Goal: Task Accomplishment & Management: Use online tool/utility

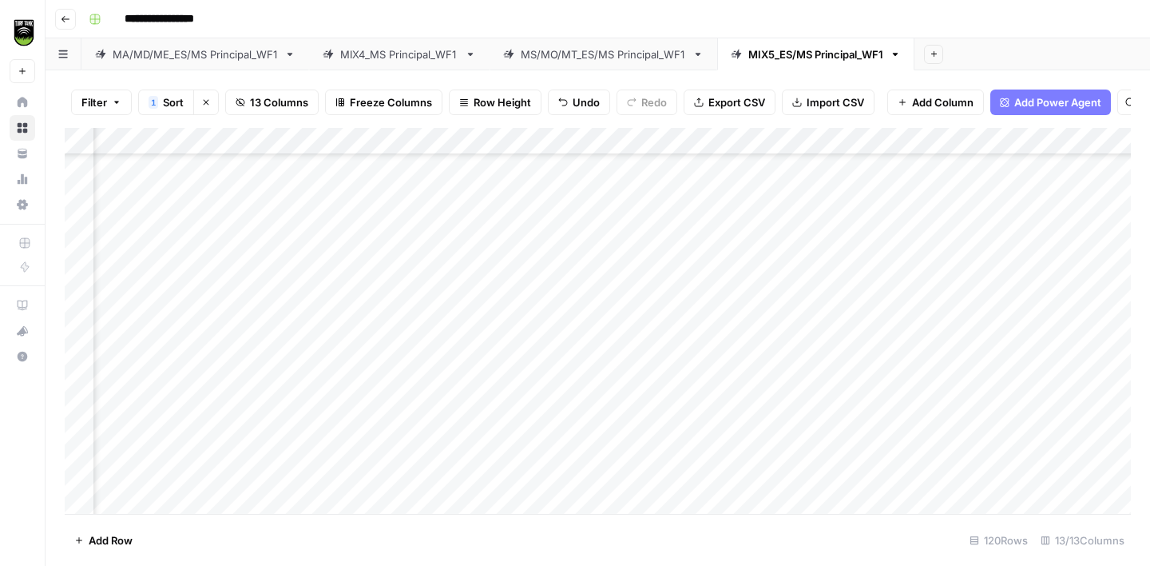
scroll to position [358, 284]
click at [423, 323] on div "Add Column" at bounding box center [598, 321] width 1066 height 386
click at [411, 410] on div "Add Column" at bounding box center [598, 321] width 1066 height 386
click at [187, 438] on div "Add Column" at bounding box center [598, 321] width 1066 height 386
click at [424, 378] on div "Add Column" at bounding box center [598, 321] width 1066 height 386
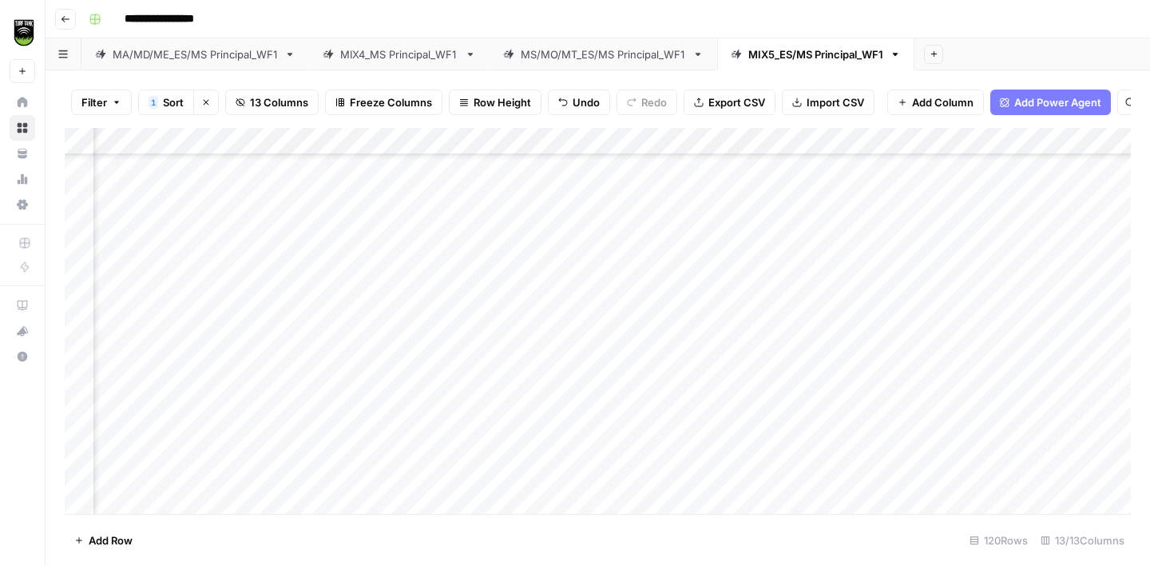
click at [415, 435] on div "Add Column" at bounding box center [598, 321] width 1066 height 386
click at [140, 468] on div "Add Column" at bounding box center [598, 321] width 1066 height 386
click at [434, 427] on div "Add Column" at bounding box center [598, 321] width 1066 height 386
click at [189, 364] on div "Add Column" at bounding box center [598, 321] width 1066 height 386
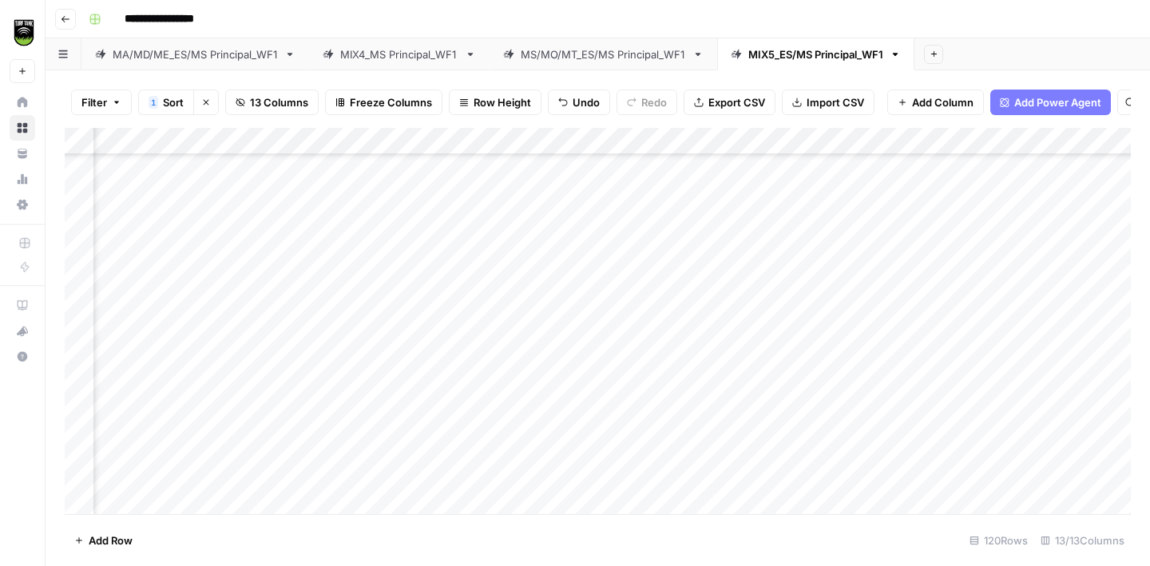
click at [424, 350] on div "Add Column" at bounding box center [598, 321] width 1066 height 386
click at [157, 215] on div "Add Column" at bounding box center [598, 321] width 1066 height 386
click at [402, 202] on div "Add Column" at bounding box center [598, 321] width 1066 height 386
click at [167, 248] on div "Add Column" at bounding box center [598, 321] width 1066 height 386
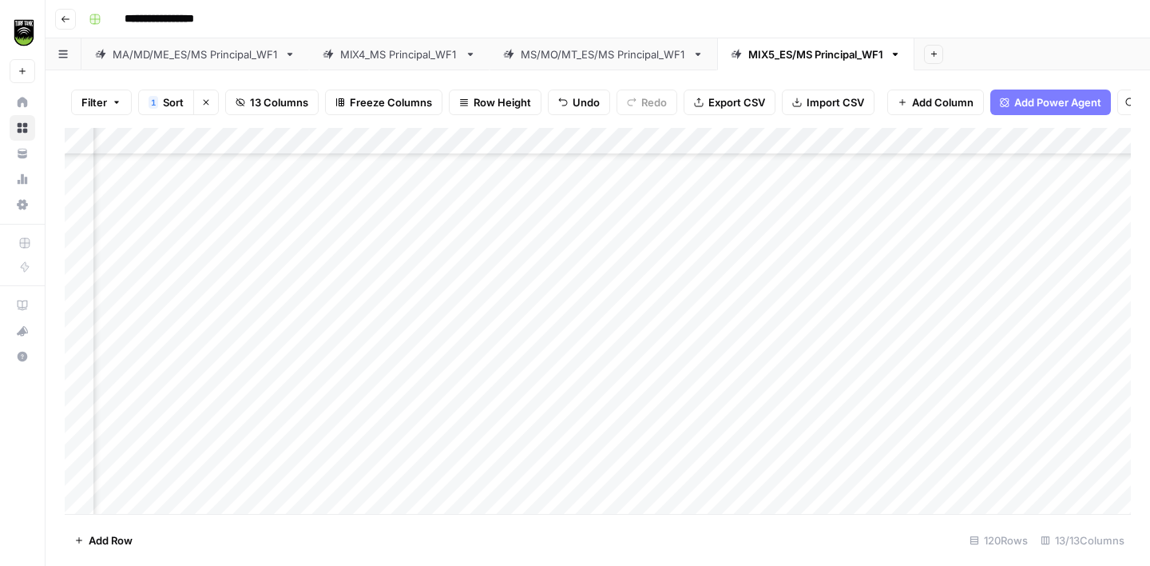
scroll to position [649, 251]
click at [458, 220] on div "Add Column" at bounding box center [598, 321] width 1066 height 386
click at [219, 275] on div "Add Column" at bounding box center [598, 321] width 1066 height 386
click at [453, 249] on div "Add Column" at bounding box center [598, 321] width 1066 height 386
click at [177, 308] on div "Add Column" at bounding box center [598, 321] width 1066 height 386
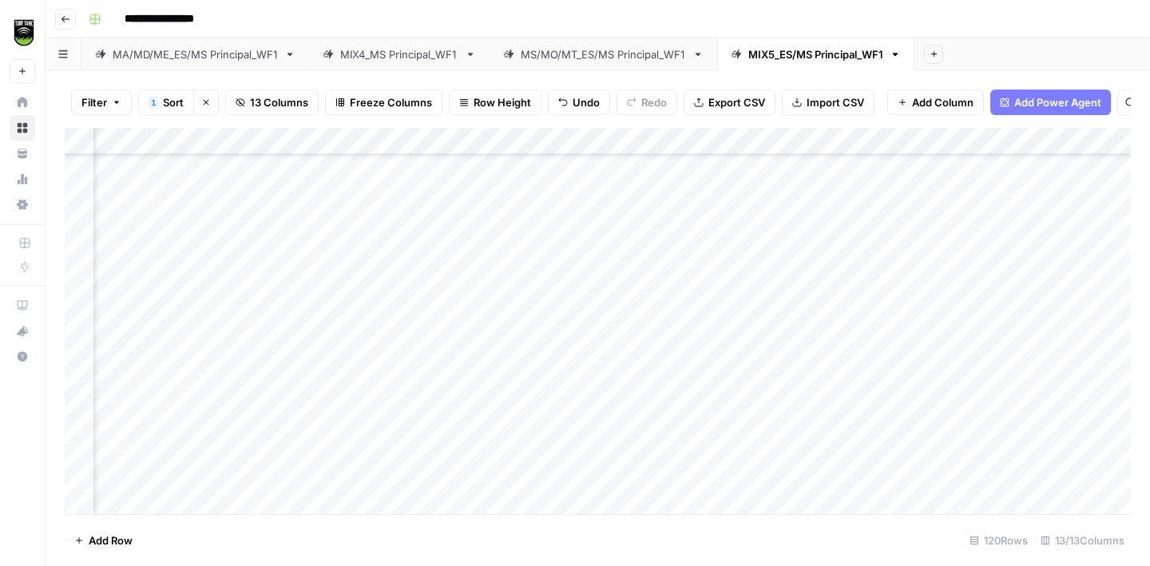
click at [444, 280] on div "Add Column" at bounding box center [598, 321] width 1066 height 386
click at [201, 332] on div "Add Column" at bounding box center [598, 321] width 1066 height 386
click at [443, 307] on div "Add Column" at bounding box center [598, 321] width 1066 height 386
click at [211, 357] on div "Add Column" at bounding box center [598, 321] width 1066 height 386
click at [443, 361] on div "Add Column" at bounding box center [598, 321] width 1066 height 386
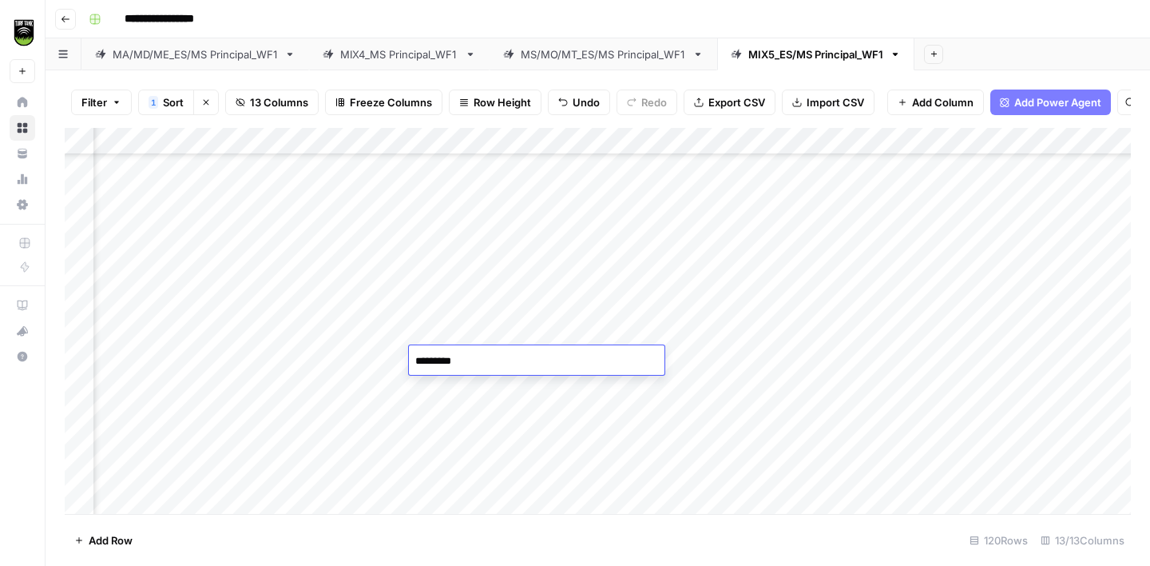
type textarea "**********"
click at [187, 387] on div "Add Column" at bounding box center [598, 321] width 1066 height 386
click at [450, 392] on div "Add Column" at bounding box center [598, 321] width 1066 height 386
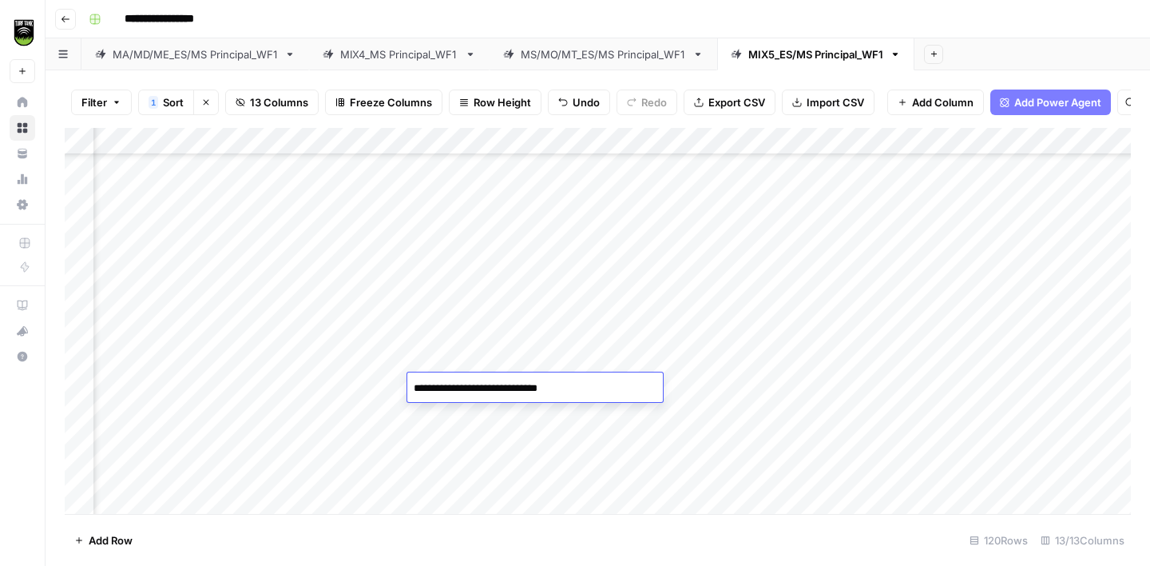
type textarea "**********"
click at [177, 413] on div "Add Column" at bounding box center [598, 321] width 1066 height 386
click at [449, 333] on div "Add Column" at bounding box center [598, 321] width 1066 height 386
click at [183, 377] on div "Add Column" at bounding box center [598, 321] width 1066 height 386
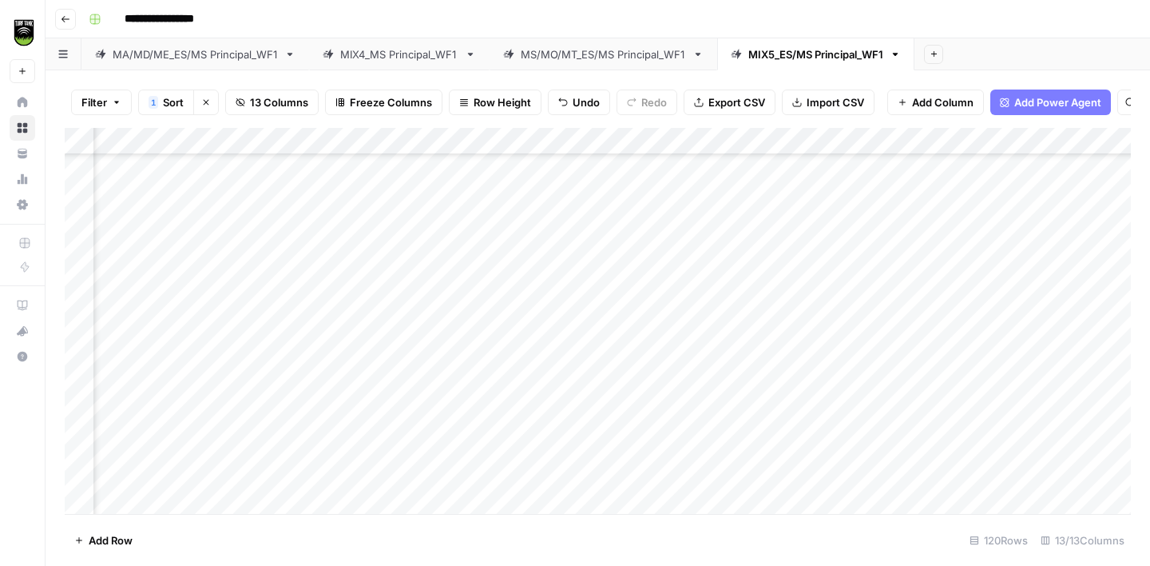
click at [468, 350] on div "Add Column" at bounding box center [598, 321] width 1066 height 386
click at [176, 407] on div "Add Column" at bounding box center [598, 321] width 1066 height 386
click at [449, 332] on div "Add Column" at bounding box center [598, 321] width 1066 height 386
click at [455, 407] on div "Add Column" at bounding box center [598, 321] width 1066 height 386
click at [210, 435] on div "Add Column" at bounding box center [598, 321] width 1066 height 386
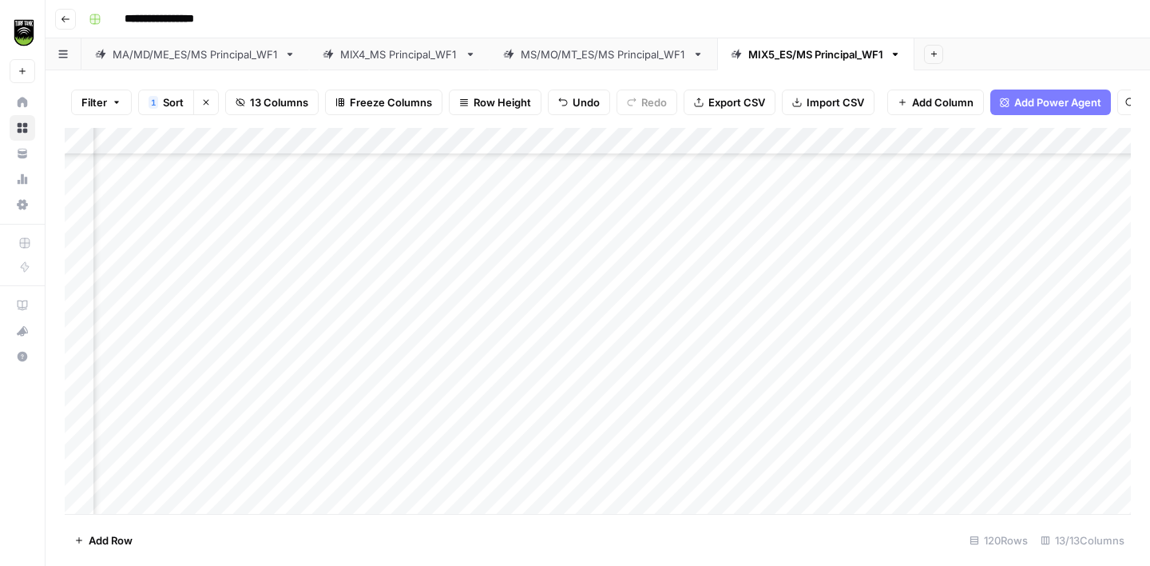
click at [438, 385] on div "Add Column" at bounding box center [598, 321] width 1066 height 386
click at [449, 435] on div "Add Column" at bounding box center [598, 321] width 1066 height 386
click at [216, 461] on div "Add Column" at bounding box center [598, 321] width 1066 height 386
click at [454, 355] on div "Add Column" at bounding box center [598, 321] width 1066 height 386
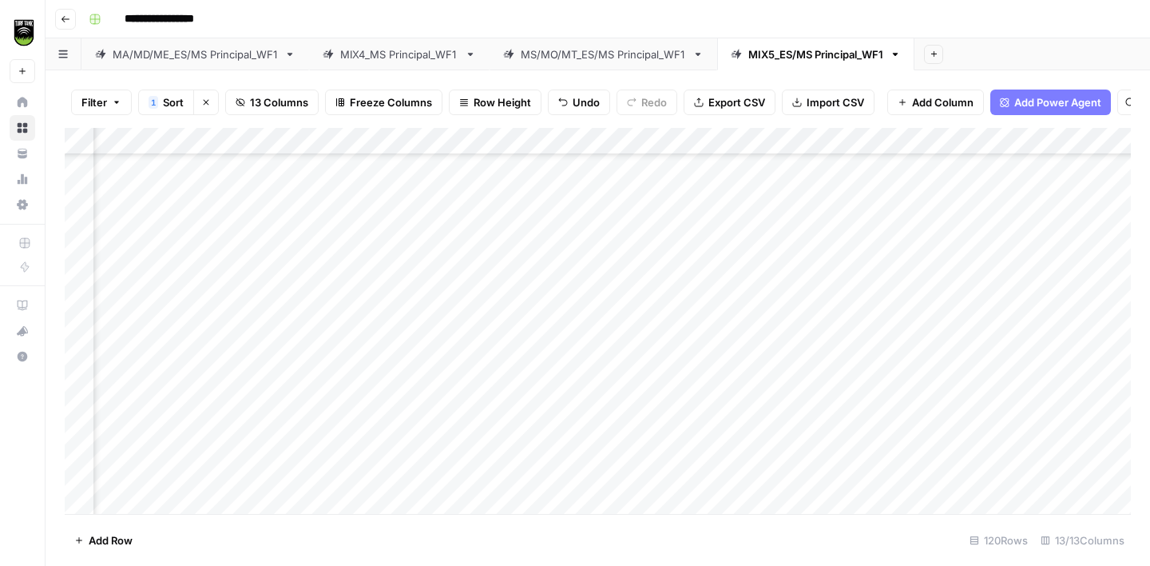
click at [177, 430] on div "Add Column" at bounding box center [598, 321] width 1066 height 386
click at [477, 387] on div "Add Column" at bounding box center [598, 321] width 1066 height 386
click at [204, 382] on div "Add Column" at bounding box center [598, 321] width 1066 height 386
click at [459, 300] on div "Add Column" at bounding box center [598, 321] width 1066 height 386
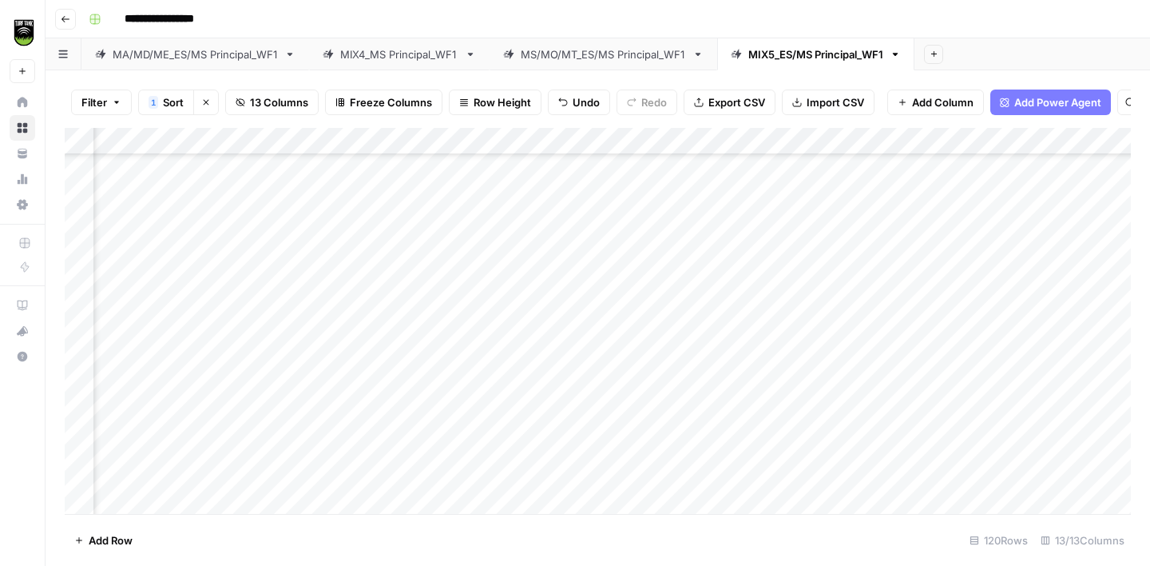
click at [445, 375] on div "Add Column" at bounding box center [598, 321] width 1066 height 386
click at [203, 407] on div "Add Column" at bounding box center [598, 321] width 1066 height 386
click at [446, 382] on div "Add Column" at bounding box center [598, 321] width 1066 height 386
click at [201, 435] on div "Add Column" at bounding box center [598, 321] width 1066 height 386
click at [790, 429] on div "Add Column" at bounding box center [598, 321] width 1066 height 386
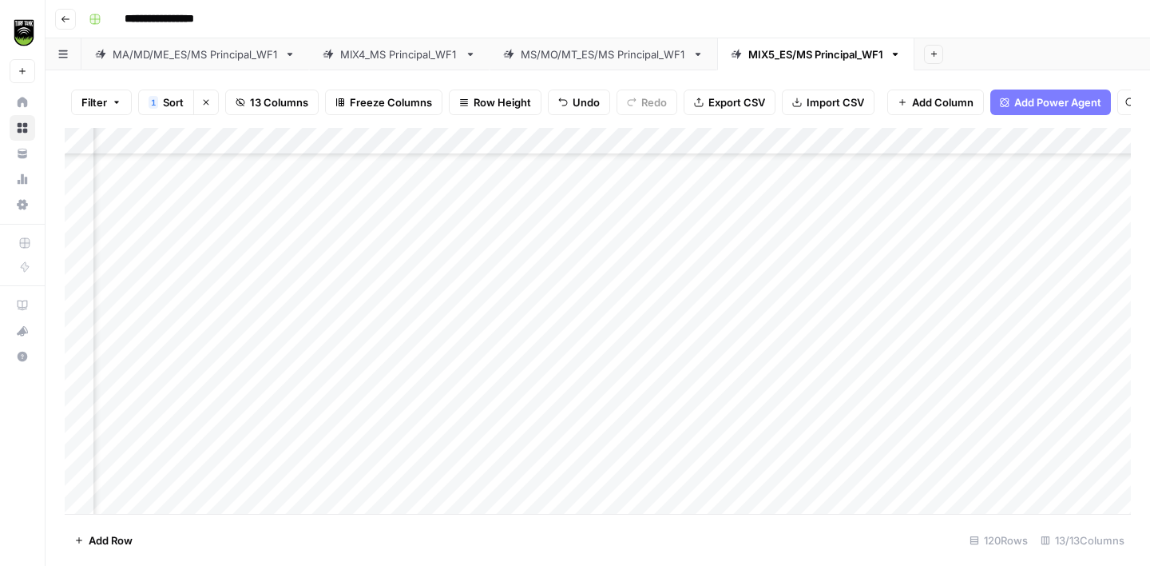
click at [435, 432] on div "Add Column" at bounding box center [598, 321] width 1066 height 386
type textarea "*****"
click at [201, 455] on div "Add Column" at bounding box center [598, 321] width 1066 height 386
click at [432, 433] on div "Add Column" at bounding box center [598, 321] width 1066 height 386
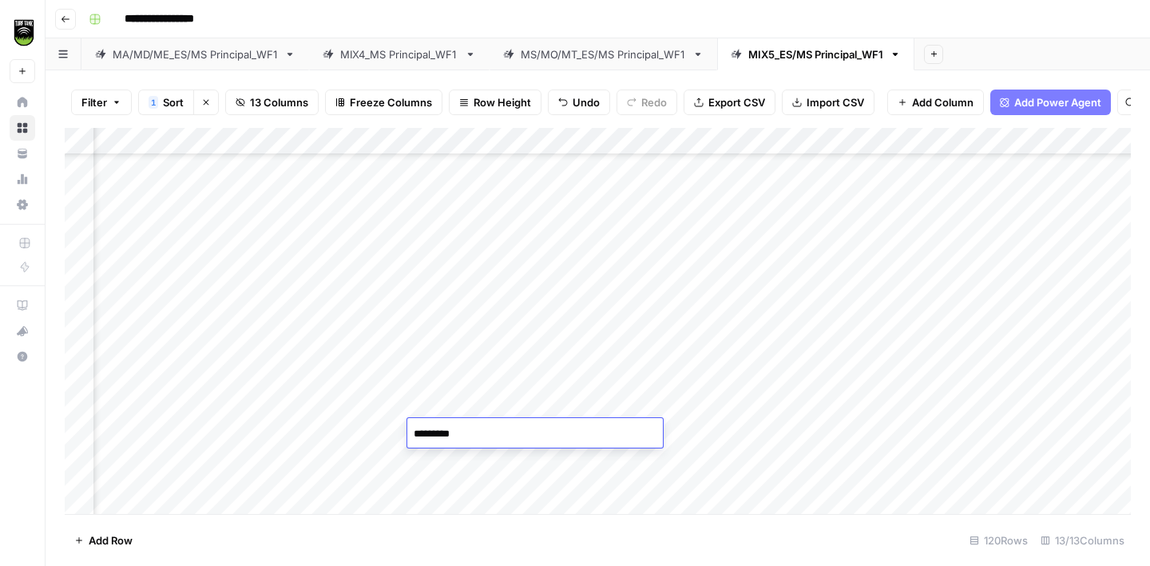
type textarea "**********"
click at [451, 398] on div "Add Column" at bounding box center [598, 321] width 1066 height 386
click at [441, 456] on div "Add Column" at bounding box center [598, 321] width 1066 height 386
click at [222, 357] on div "Add Column" at bounding box center [598, 321] width 1066 height 386
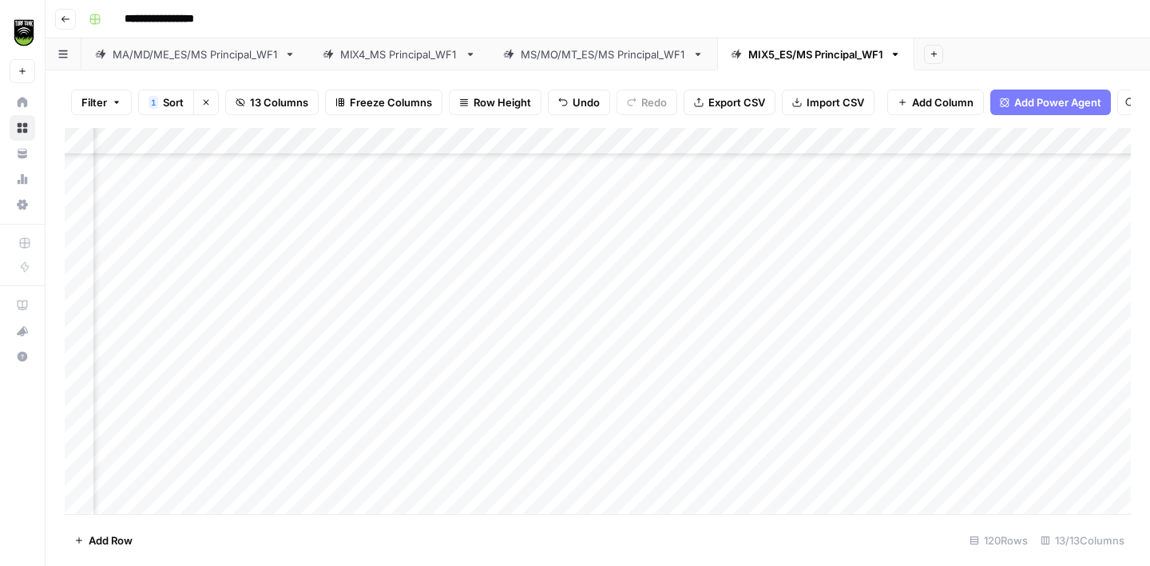
click at [451, 323] on div "Add Column" at bounding box center [598, 321] width 1066 height 386
click at [185, 386] on div "Add Column" at bounding box center [598, 321] width 1066 height 386
click at [439, 303] on div "Add Column" at bounding box center [598, 321] width 1066 height 386
click at [455, 384] on div "Add Column" at bounding box center [598, 321] width 1066 height 386
click at [205, 407] on div "Add Column" at bounding box center [598, 321] width 1066 height 386
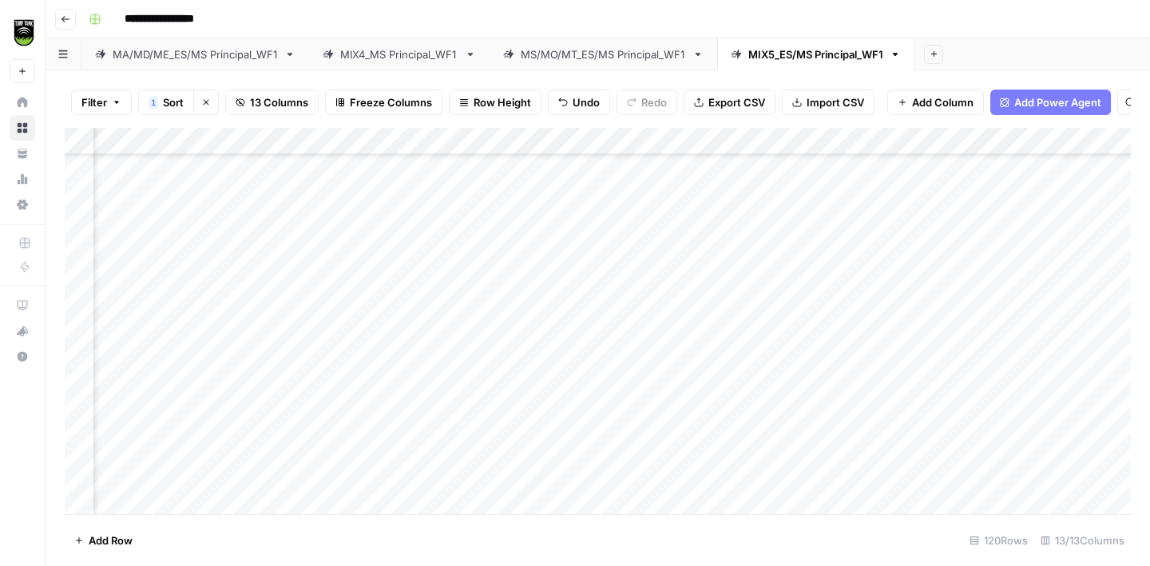
click at [450, 403] on div "Add Column" at bounding box center [598, 321] width 1066 height 386
type textarea "*******"
click at [189, 463] on div "Add Column" at bounding box center [598, 321] width 1066 height 386
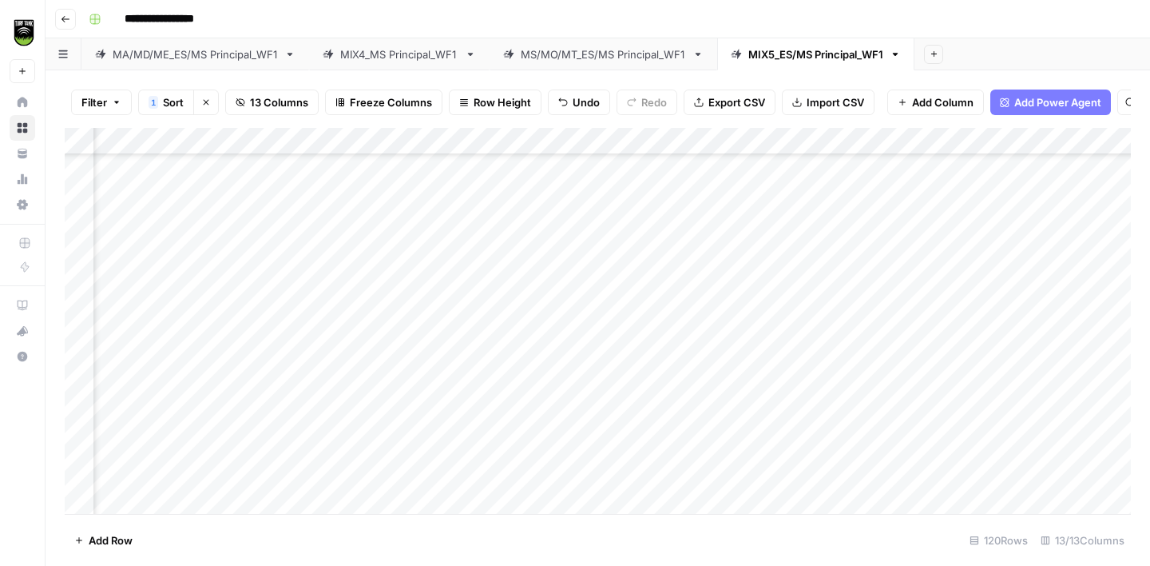
click at [348, 411] on div "Add Column" at bounding box center [598, 321] width 1066 height 386
click at [117, 465] on div "Add Column" at bounding box center [598, 321] width 1066 height 386
click at [351, 434] on div "Add Column" at bounding box center [598, 321] width 1066 height 386
click at [116, 376] on div "Add Column" at bounding box center [598, 321] width 1066 height 386
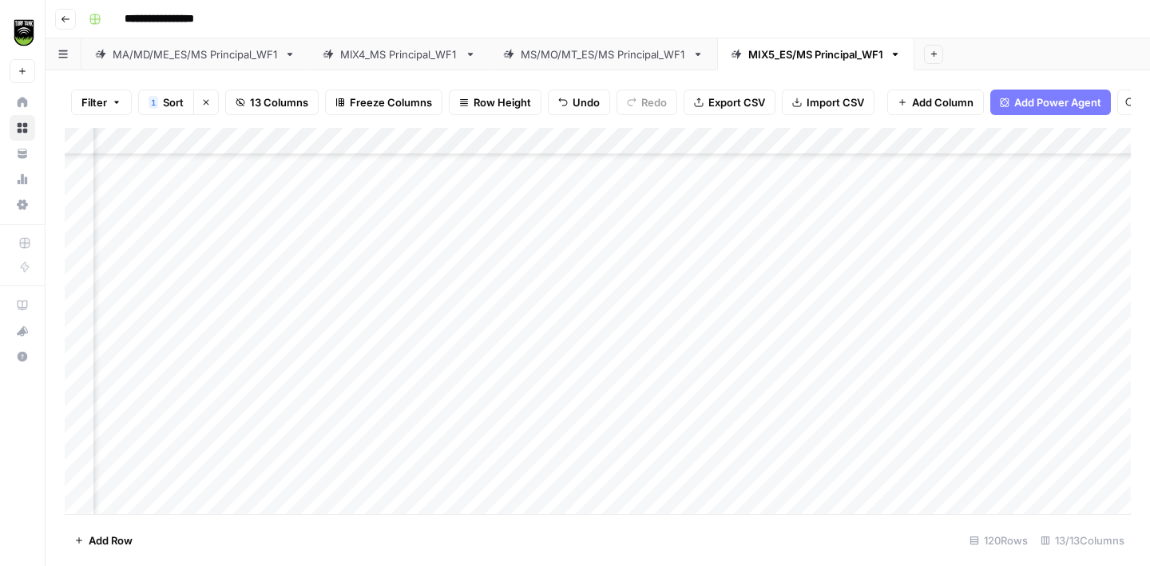
click at [330, 350] on div "Add Column" at bounding box center [598, 321] width 1066 height 386
click at [109, 408] on div "Add Column" at bounding box center [598, 321] width 1066 height 386
click at [342, 264] on div "Add Column" at bounding box center [598, 321] width 1066 height 386
click at [325, 395] on div "Add Column" at bounding box center [598, 321] width 1066 height 386
click at [116, 435] on div "Add Column" at bounding box center [598, 321] width 1066 height 386
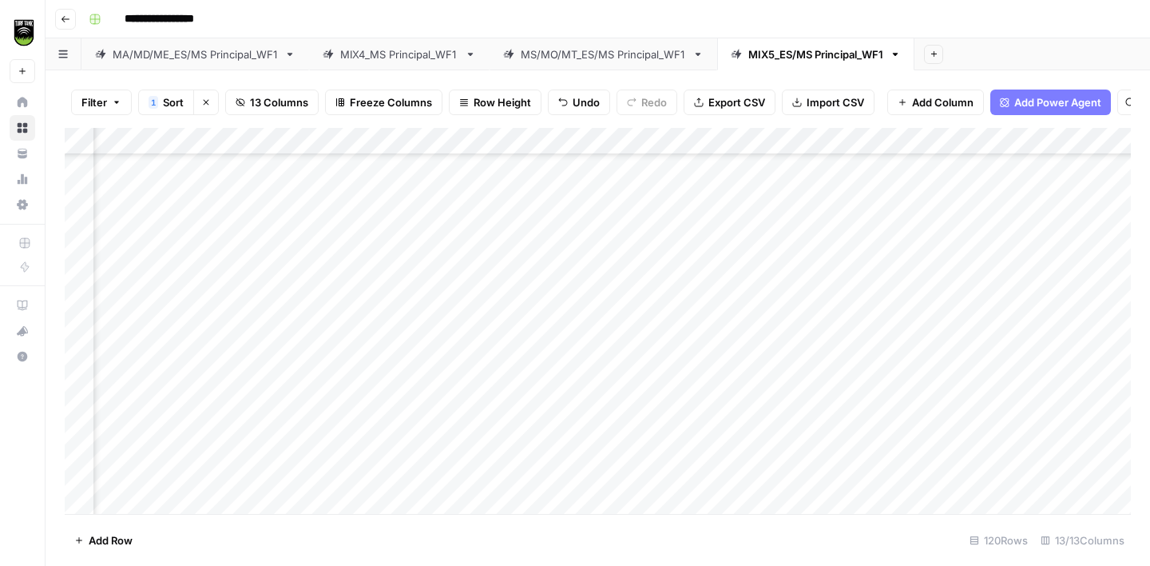
click at [335, 380] on div "Add Column" at bounding box center [598, 321] width 1066 height 386
click at [341, 435] on div "Add Column" at bounding box center [598, 321] width 1066 height 386
click at [117, 465] on div "Add Column" at bounding box center [598, 321] width 1066 height 386
click at [341, 435] on div "Add Column" at bounding box center [598, 321] width 1066 height 386
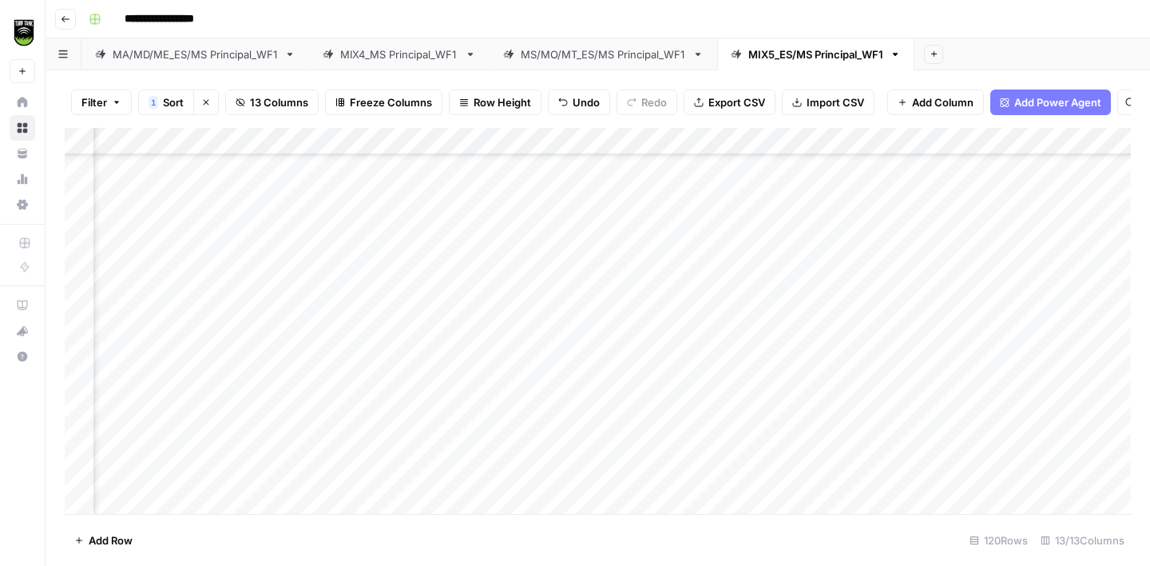
click at [117, 379] on div "Add Column" at bounding box center [598, 321] width 1066 height 386
click at [488, 345] on div "Add Column" at bounding box center [598, 321] width 1066 height 386
click at [238, 413] on div "Add Column" at bounding box center [598, 321] width 1066 height 386
click at [478, 380] on div "Add Column" at bounding box center [598, 321] width 1066 height 386
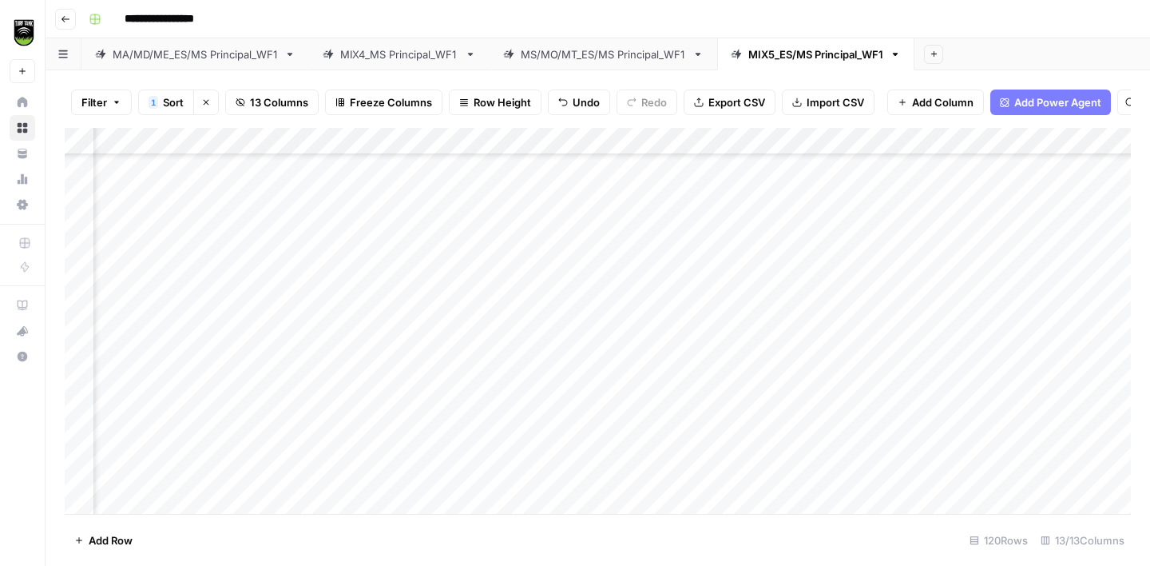
click at [192, 429] on div "Add Column" at bounding box center [598, 321] width 1066 height 386
click at [486, 411] on div "Add Column" at bounding box center [598, 321] width 1066 height 386
click at [177, 355] on div "Add Column" at bounding box center [598, 321] width 1066 height 386
click at [480, 319] on div "Add Column" at bounding box center [598, 321] width 1066 height 386
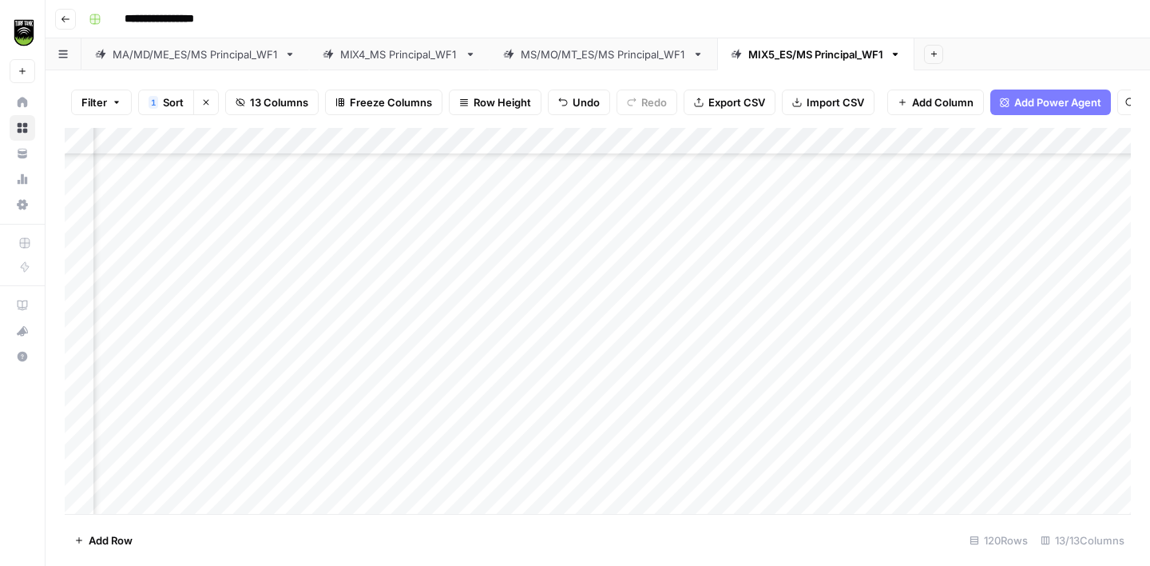
click at [493, 325] on div "Add Column" at bounding box center [598, 321] width 1066 height 386
click at [189, 378] on div "Add Column" at bounding box center [598, 321] width 1066 height 386
click at [489, 352] on div "Add Column" at bounding box center [598, 321] width 1066 height 386
click at [193, 411] on div "Add Column" at bounding box center [598, 321] width 1066 height 386
click at [498, 379] on div "Add Column" at bounding box center [598, 321] width 1066 height 386
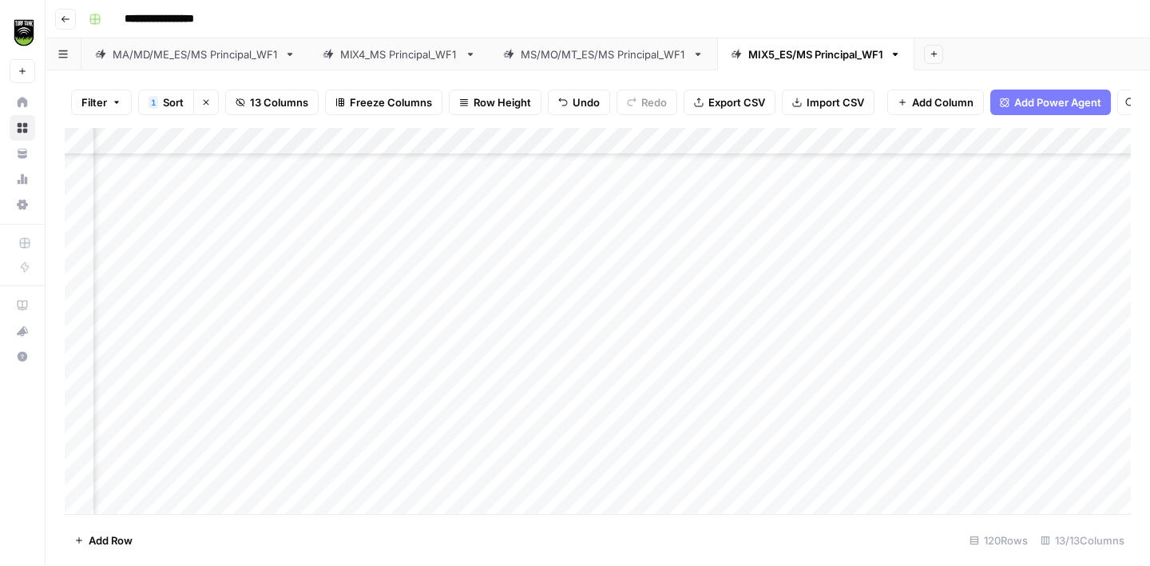
click at [229, 431] on div "Add Column" at bounding box center [598, 321] width 1066 height 386
click at [482, 409] on div "Add Column" at bounding box center [598, 321] width 1066 height 386
click at [245, 296] on div "Add Column" at bounding box center [598, 321] width 1066 height 386
click at [496, 272] on div "Add Column" at bounding box center [598, 321] width 1066 height 386
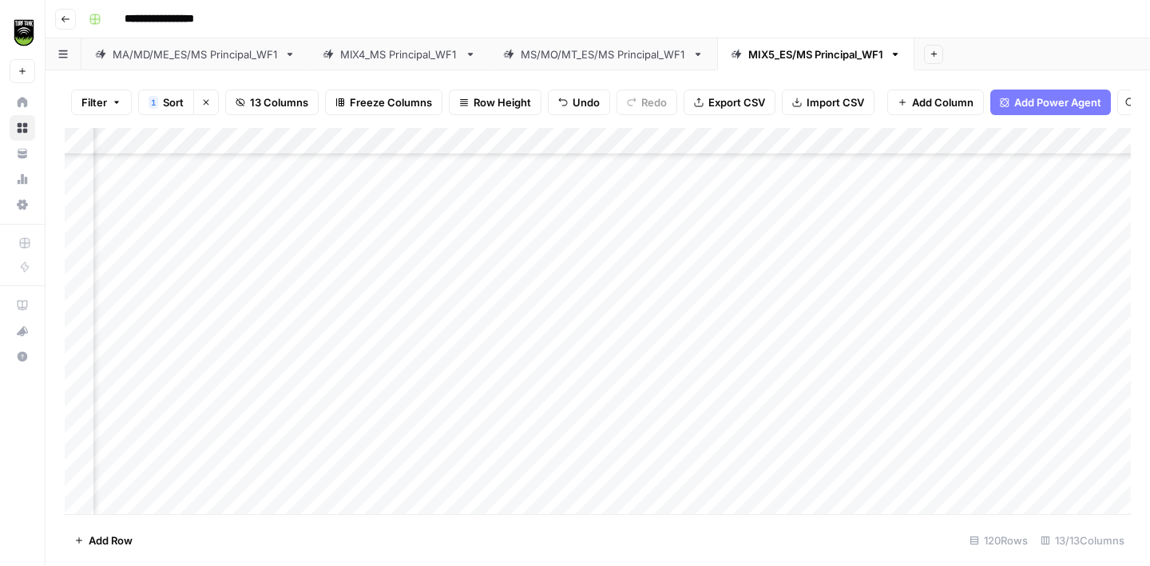
click at [248, 321] on div "Add Column" at bounding box center [598, 321] width 1066 height 386
click at [498, 305] on div "Add Column" at bounding box center [598, 321] width 1066 height 386
click at [212, 301] on div "Add Column" at bounding box center [598, 321] width 1066 height 386
click at [498, 274] on div "Add Column" at bounding box center [598, 321] width 1066 height 386
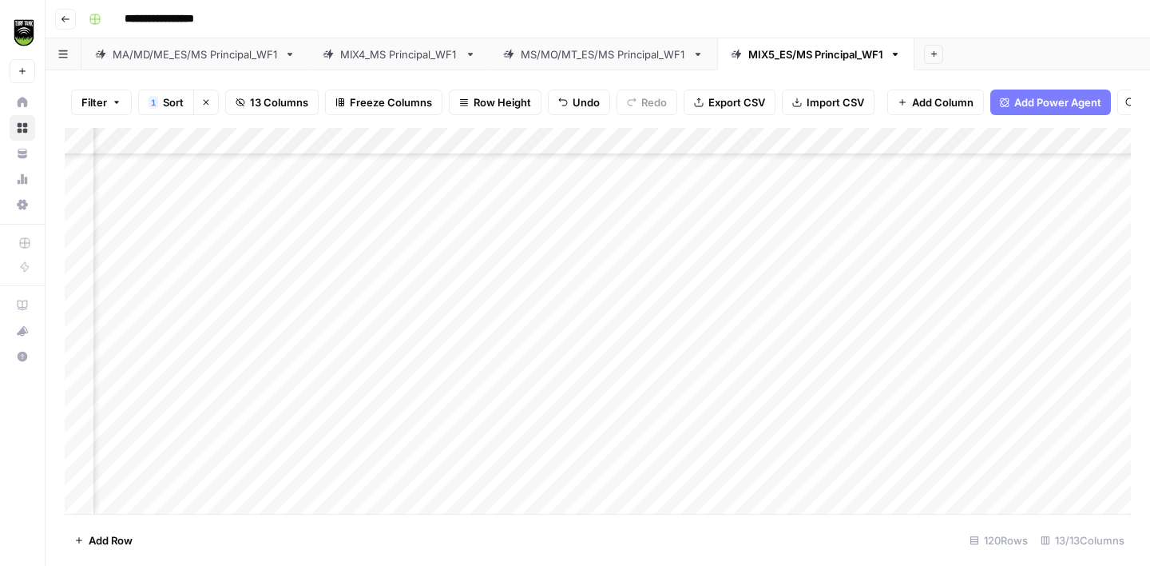
scroll to position [1612, 214]
click at [518, 431] on div "Add Column" at bounding box center [598, 321] width 1066 height 386
type textarea "*****"
click at [174, 242] on div "Add Column" at bounding box center [598, 321] width 1066 height 386
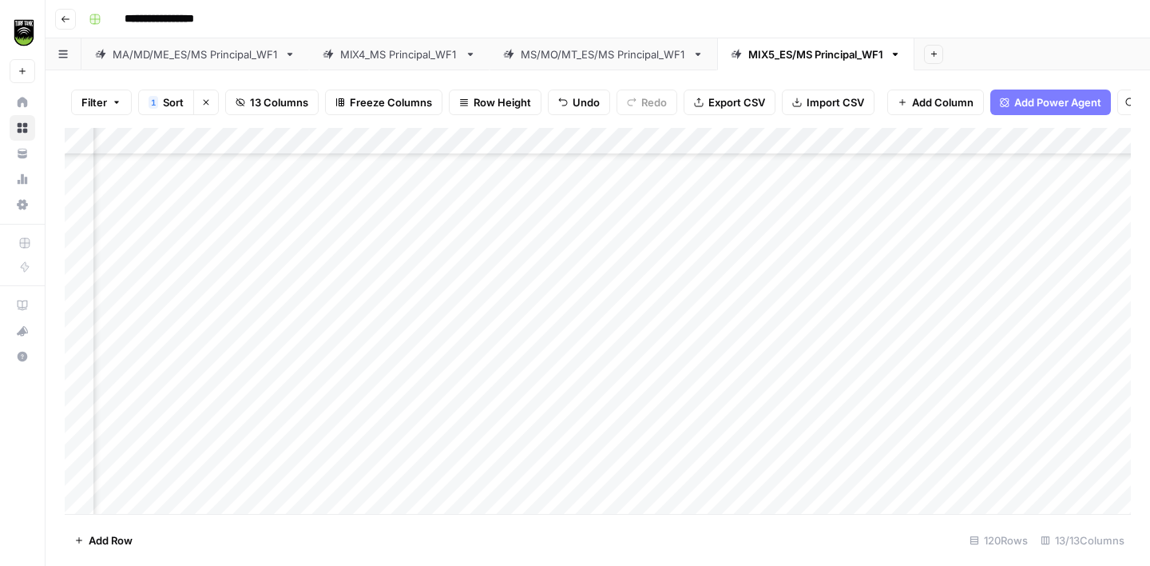
click at [475, 235] on div "Add Column" at bounding box center [598, 321] width 1066 height 386
type textarea "**********"
click at [233, 272] on div "Add Column" at bounding box center [598, 321] width 1066 height 386
click at [935, 260] on div "Add Column" at bounding box center [598, 321] width 1066 height 386
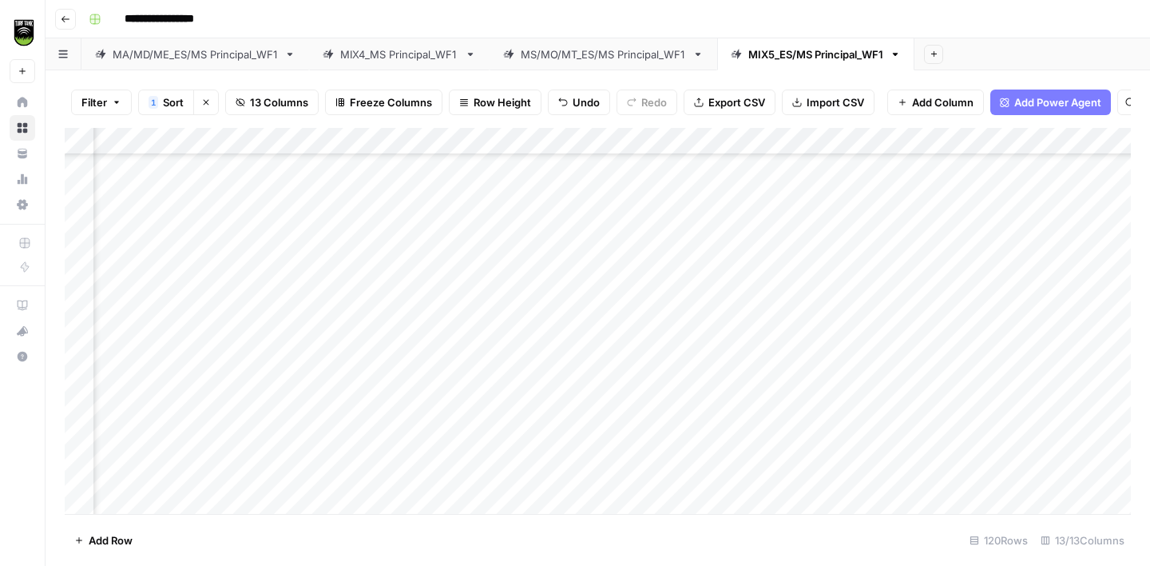
click at [499, 239] on div "Add Column" at bounding box center [598, 321] width 1066 height 386
click at [234, 284] on div "Add Column" at bounding box center [598, 321] width 1066 height 386
click at [475, 207] on div "Add Column" at bounding box center [598, 321] width 1066 height 386
click at [495, 288] on div "Add Column" at bounding box center [598, 321] width 1066 height 386
click at [241, 316] on div "Add Column" at bounding box center [598, 321] width 1066 height 386
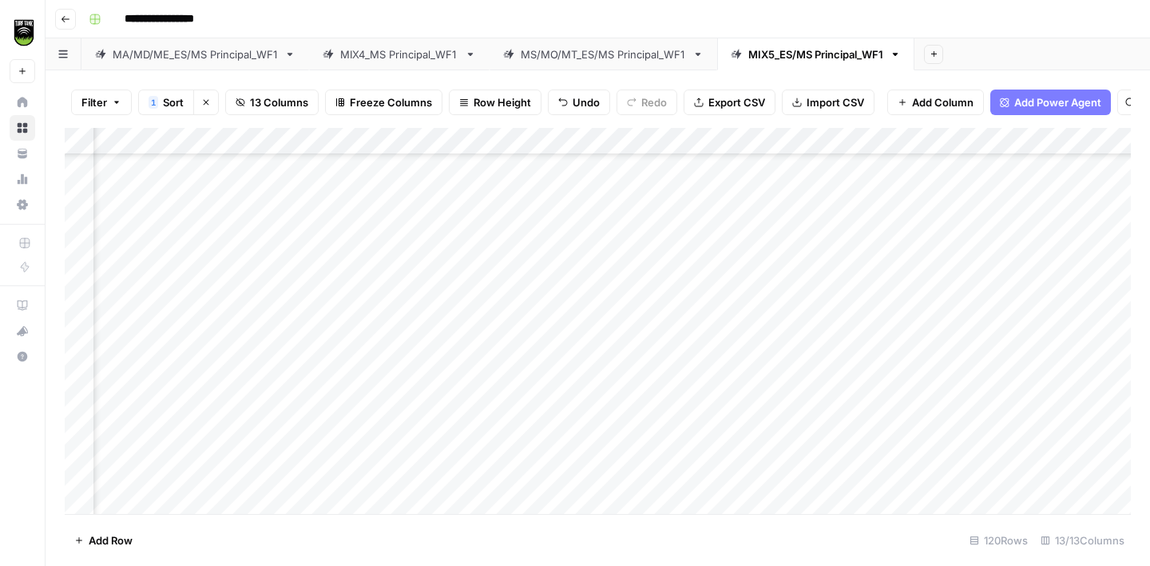
click at [486, 291] on div "Add Column" at bounding box center [598, 321] width 1066 height 386
click at [245, 346] on div "Add Column" at bounding box center [598, 321] width 1066 height 386
click at [494, 319] on div "Add Column" at bounding box center [598, 321] width 1066 height 386
click at [230, 377] on div "Add Column" at bounding box center [598, 321] width 1066 height 386
click at [507, 354] on div "Add Column" at bounding box center [598, 321] width 1066 height 386
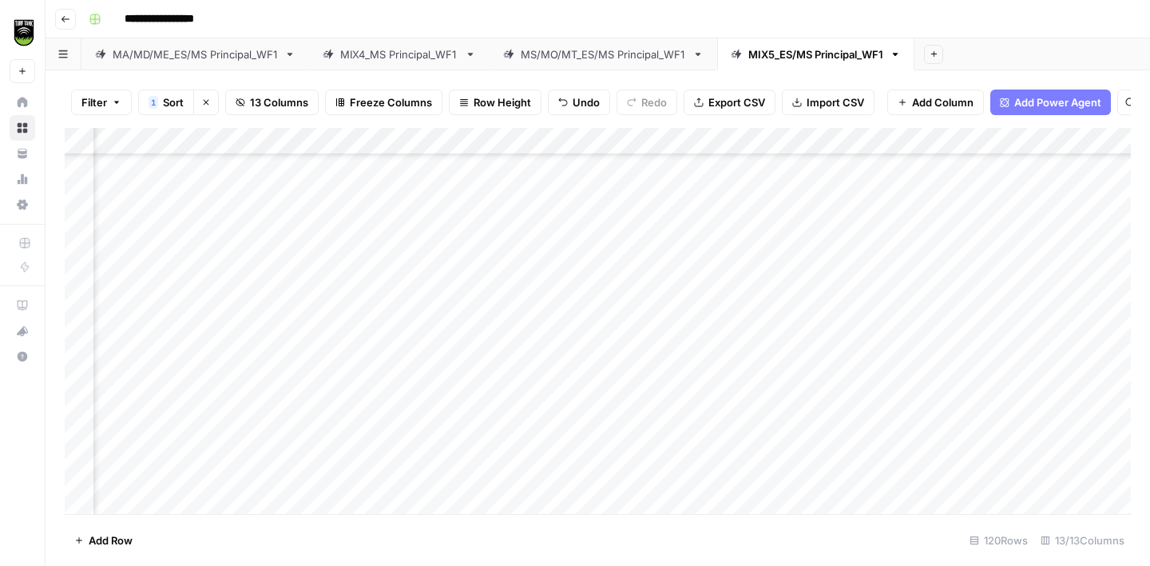
click at [205, 405] on div "Add Column" at bounding box center [598, 321] width 1066 height 386
click at [478, 371] on div "Add Column" at bounding box center [598, 321] width 1066 height 386
click at [231, 361] on div "Add Column" at bounding box center [598, 321] width 1066 height 386
click at [487, 295] on div "Add Column" at bounding box center [598, 321] width 1066 height 386
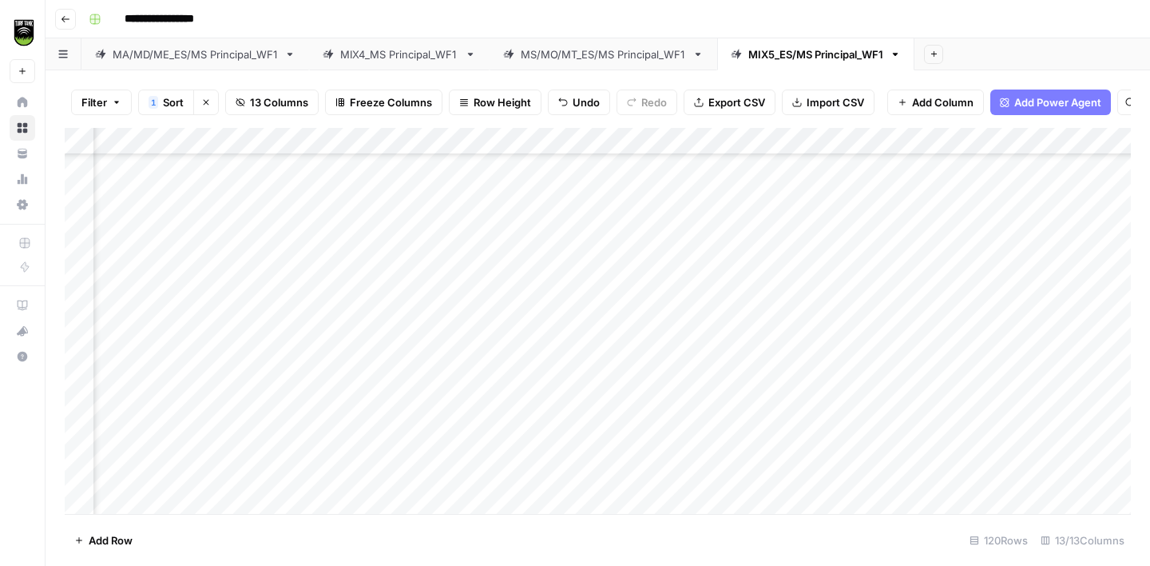
click at [498, 348] on div "Add Column" at bounding box center [598, 321] width 1066 height 386
click at [236, 314] on div "Add Column" at bounding box center [598, 321] width 1066 height 386
click at [505, 295] on div "Add Column" at bounding box center [598, 321] width 1066 height 386
click at [240, 336] on div "Add Column" at bounding box center [598, 321] width 1066 height 386
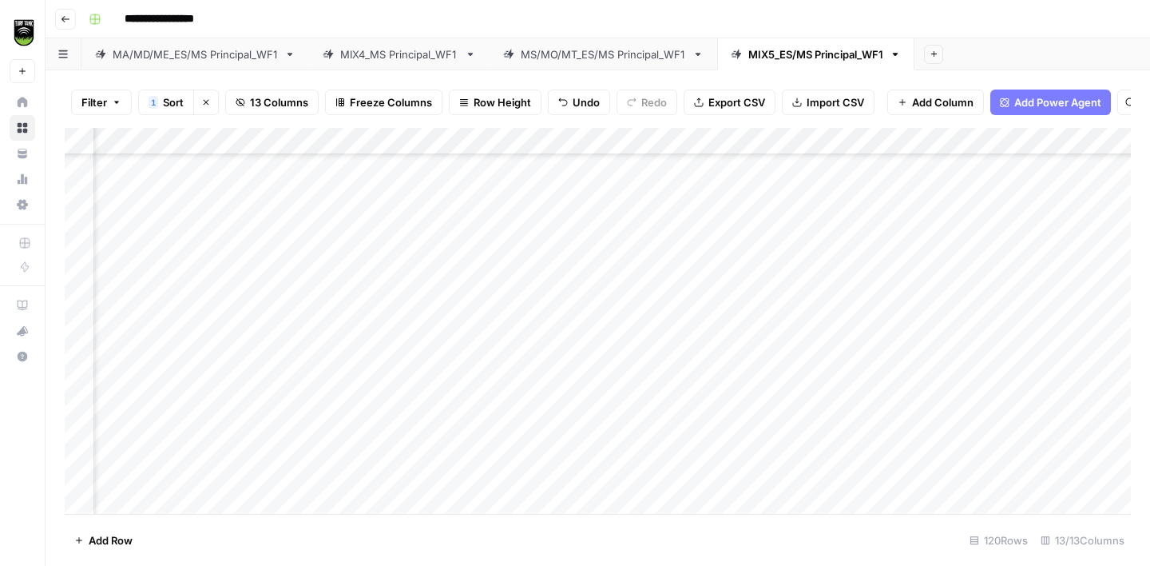
click at [474, 316] on div "Add Column" at bounding box center [598, 321] width 1066 height 386
click at [130, 374] on div "Add Column" at bounding box center [598, 321] width 1066 height 386
click at [382, 344] on div "Add Column" at bounding box center [598, 321] width 1066 height 386
click at [137, 399] on div "Add Column" at bounding box center [598, 321] width 1066 height 386
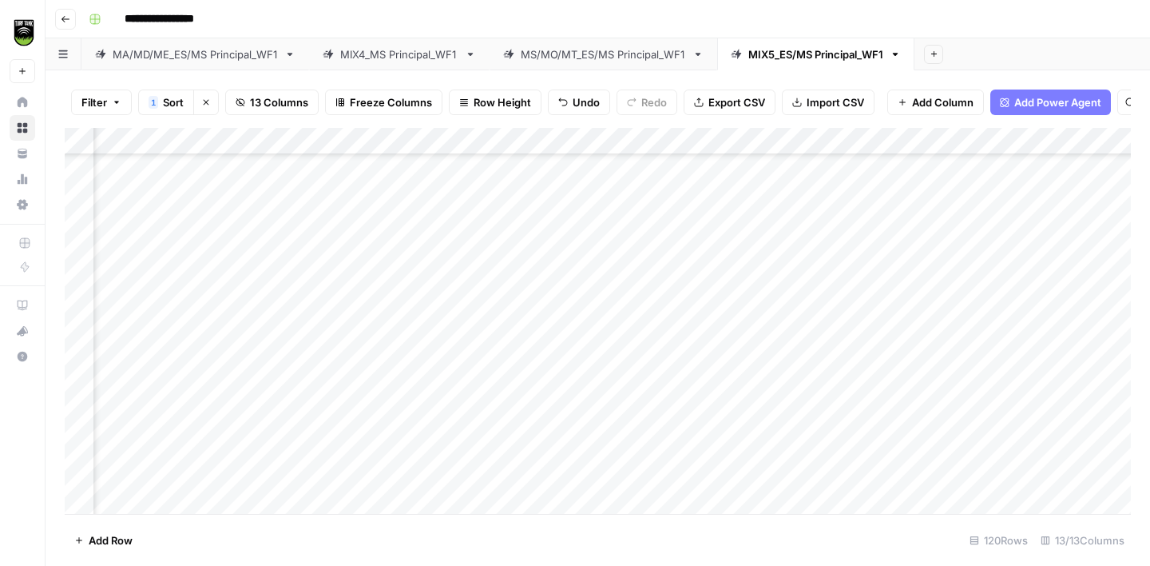
click at [383, 379] on div "Add Column" at bounding box center [598, 321] width 1066 height 386
click at [138, 316] on div "Add Column" at bounding box center [598, 321] width 1066 height 386
click at [425, 292] on div "Add Column" at bounding box center [598, 321] width 1066 height 386
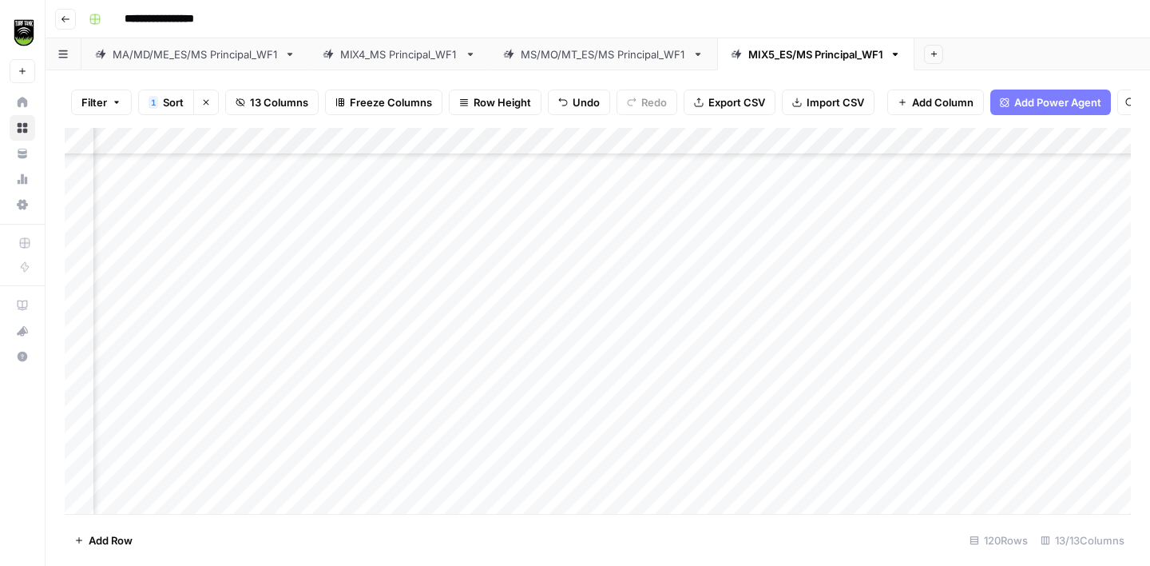
click at [197, 340] on div "Add Column" at bounding box center [598, 321] width 1066 height 386
click at [423, 314] on div "Add Column" at bounding box center [598, 321] width 1066 height 386
click at [181, 366] on div "Add Column" at bounding box center [598, 321] width 1066 height 386
click at [448, 351] on div "Add Column" at bounding box center [598, 321] width 1066 height 386
click at [158, 404] on div "Add Column" at bounding box center [598, 321] width 1066 height 386
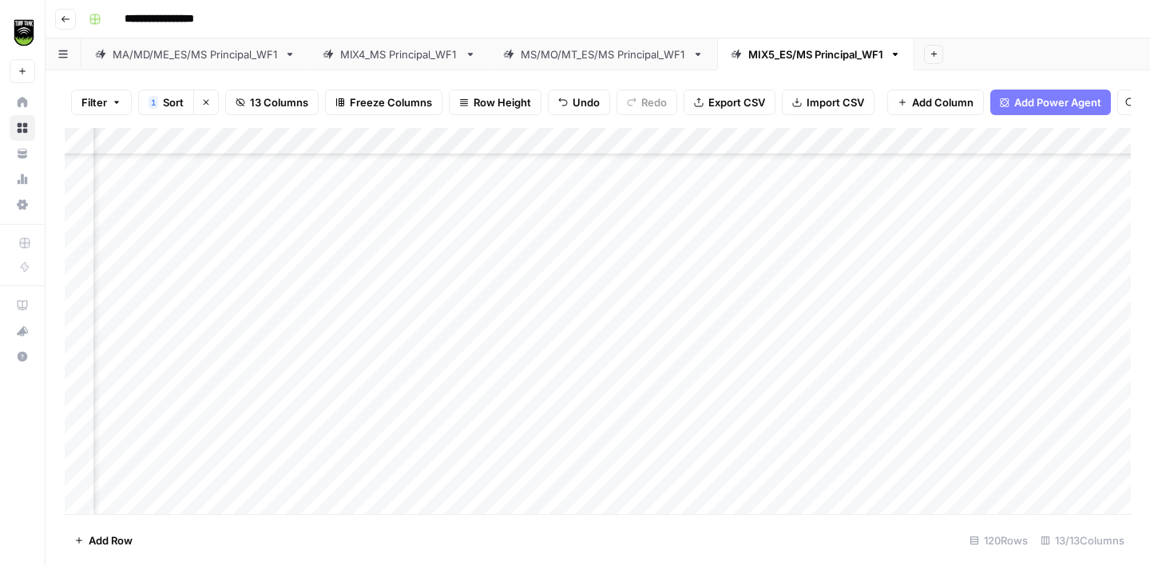
click at [446, 378] on div "Add Column" at bounding box center [598, 321] width 1066 height 386
click at [205, 338] on div "Add Column" at bounding box center [598, 321] width 1066 height 386
click at [411, 304] on div "Add Column" at bounding box center [598, 321] width 1066 height 386
click at [200, 358] on div "Add Column" at bounding box center [598, 321] width 1066 height 386
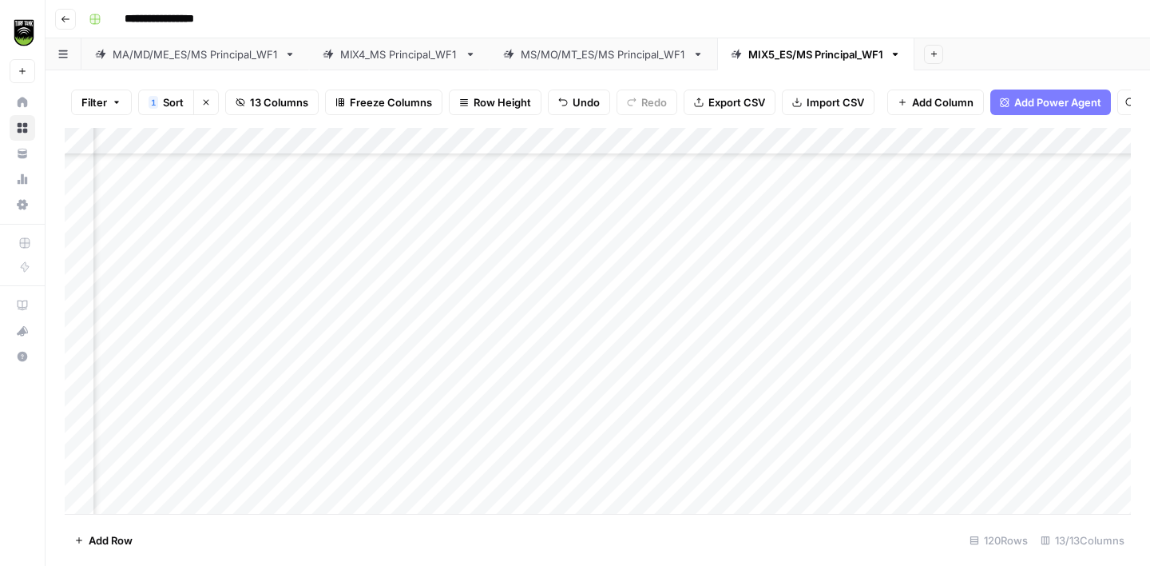
scroll to position [1979, 301]
click at [407, 339] on div "Add Column" at bounding box center [598, 321] width 1066 height 386
click at [395, 369] on div "Add Column" at bounding box center [598, 321] width 1066 height 386
type textarea "**********"
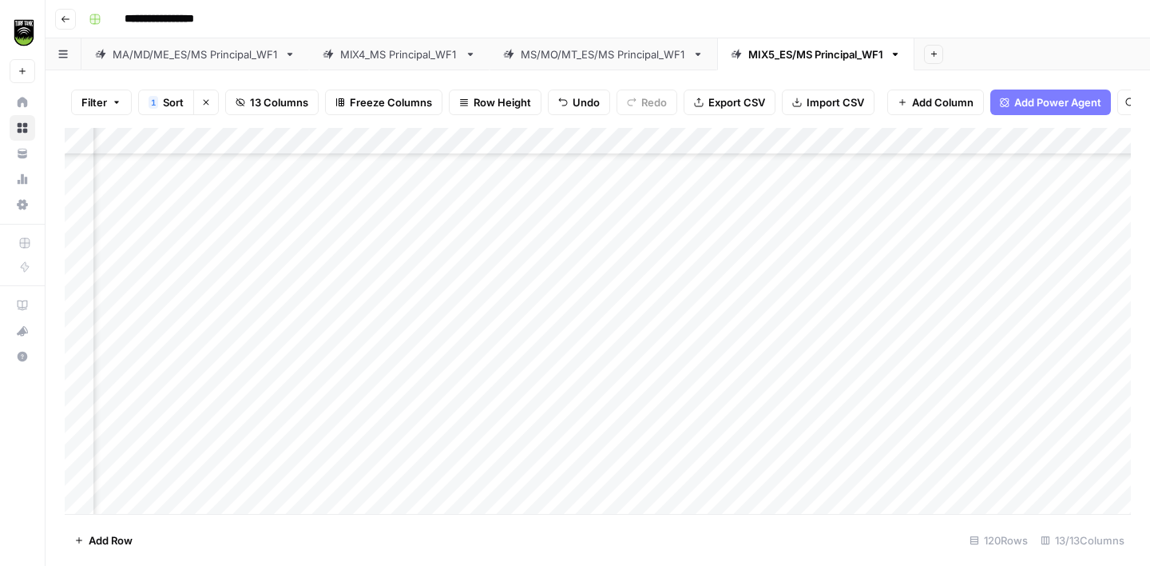
click at [180, 394] on div "Add Column" at bounding box center [598, 321] width 1066 height 386
click at [428, 395] on div "Add Column" at bounding box center [598, 321] width 1066 height 386
type textarea "**********"
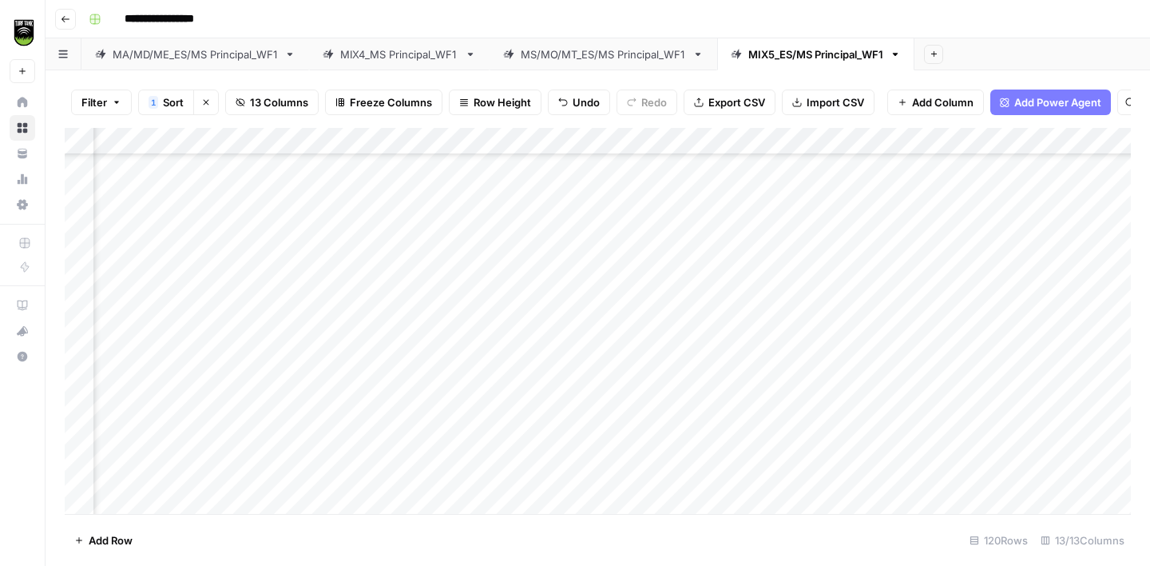
click at [182, 420] on div "Add Column" at bounding box center [598, 321] width 1066 height 386
click at [423, 327] on div "Add Column" at bounding box center [598, 321] width 1066 height 386
click at [427, 411] on div "Add Column" at bounding box center [598, 321] width 1066 height 386
click at [185, 286] on div "Add Column" at bounding box center [598, 321] width 1066 height 386
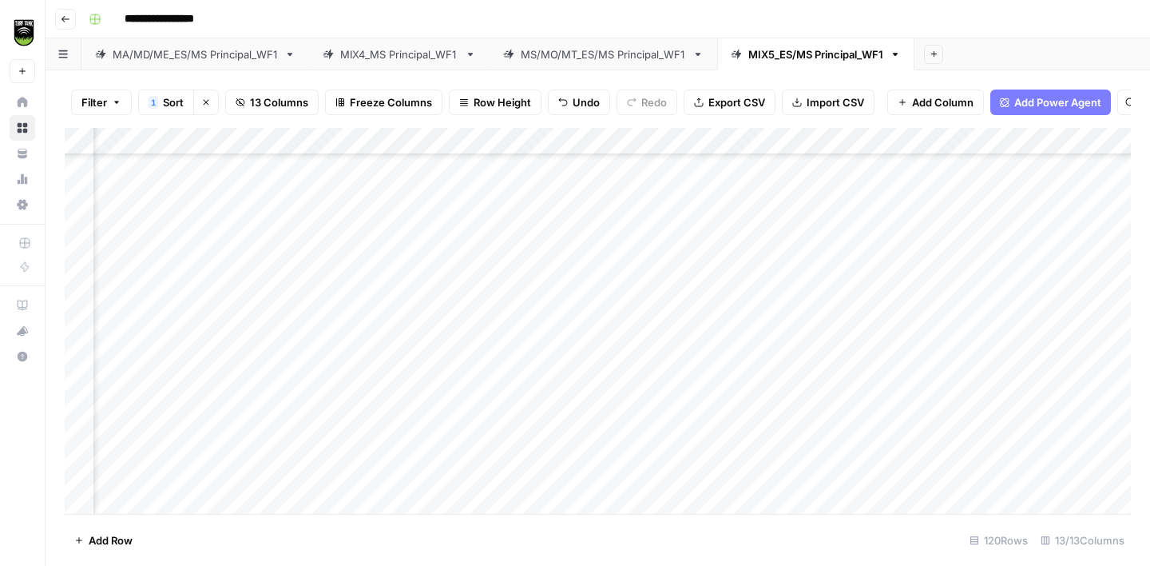
click at [451, 259] on div "Add Column" at bounding box center [598, 321] width 1066 height 386
click at [193, 304] on div "Add Column" at bounding box center [598, 321] width 1066 height 386
click at [459, 288] on div "Add Column" at bounding box center [598, 321] width 1066 height 386
click at [181, 332] on div "Add Column" at bounding box center [598, 321] width 1066 height 386
click at [430, 313] on div "Add Column" at bounding box center [598, 321] width 1066 height 386
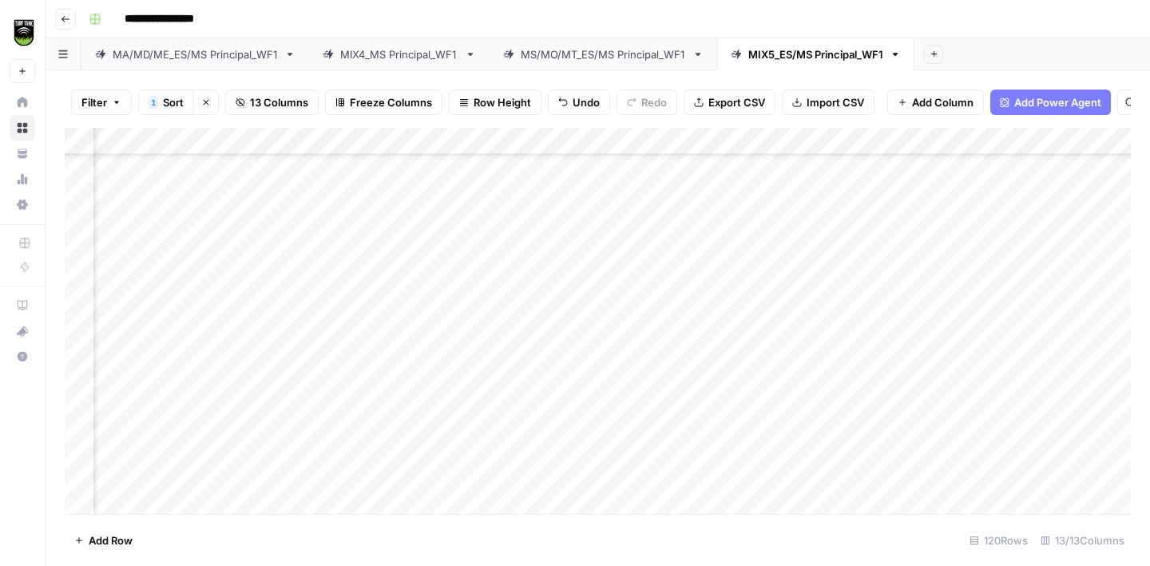
click at [191, 367] on div "Add Column" at bounding box center [598, 321] width 1066 height 386
click at [451, 337] on div "Add Column" at bounding box center [598, 321] width 1066 height 386
click at [181, 392] on div "Add Column" at bounding box center [598, 321] width 1066 height 386
click at [431, 229] on div "Add Column" at bounding box center [598, 321] width 1066 height 386
click at [421, 383] on div "Add Column" at bounding box center [598, 321] width 1066 height 386
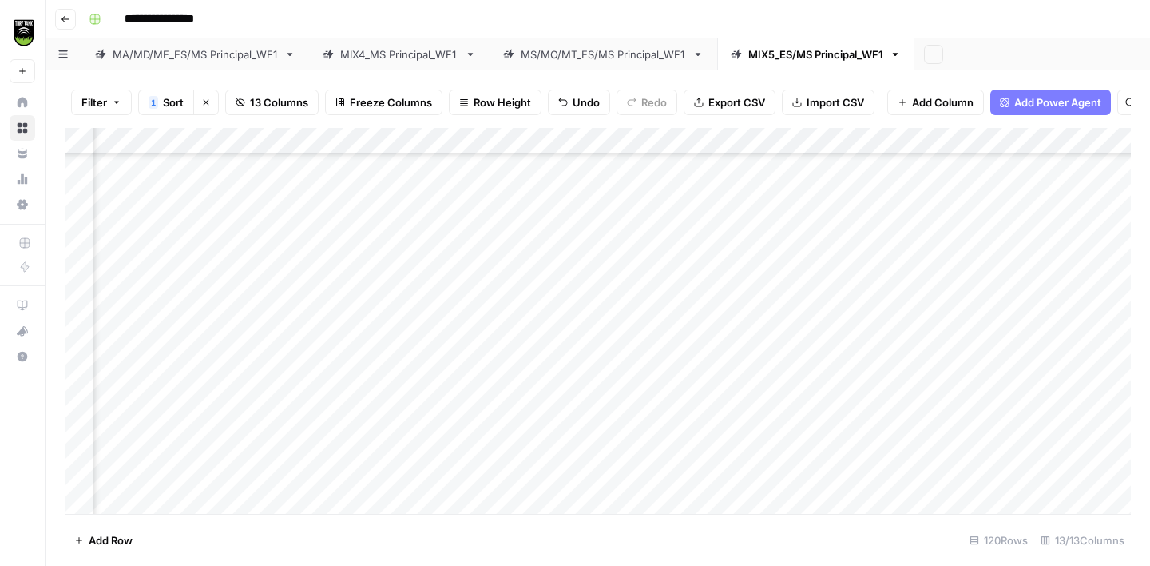
click at [202, 427] on div "Add Column" at bounding box center [598, 321] width 1066 height 386
click at [424, 364] on div "Add Column" at bounding box center [598, 321] width 1066 height 386
click at [431, 410] on div "Add Column" at bounding box center [598, 321] width 1066 height 386
click at [435, 443] on div "Add Column" at bounding box center [598, 321] width 1066 height 386
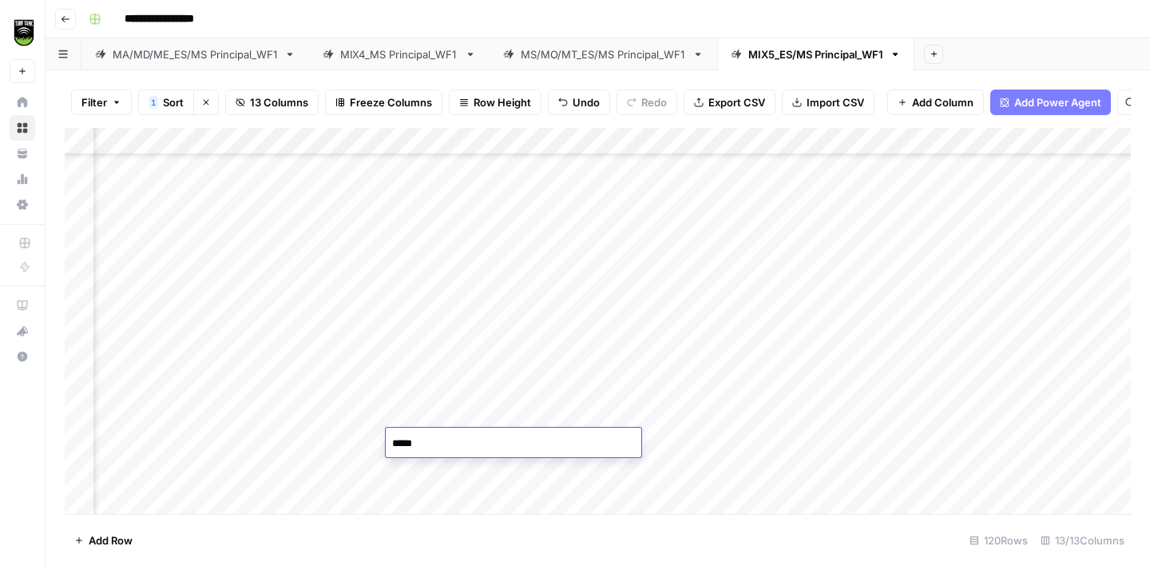
type textarea "*****"
click at [189, 324] on div "Add Column" at bounding box center [598, 321] width 1066 height 386
click at [427, 277] on div "Add Column" at bounding box center [598, 321] width 1066 height 386
click at [423, 331] on div "Add Column" at bounding box center [598, 321] width 1066 height 386
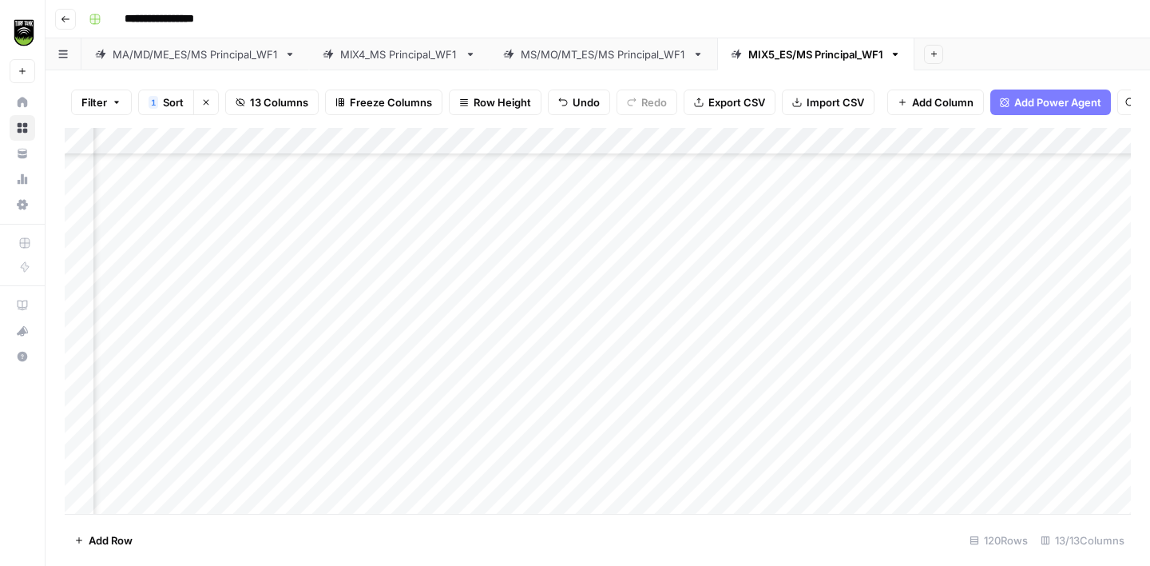
click at [191, 353] on div "Add Column" at bounding box center [598, 321] width 1066 height 386
click at [418, 321] on div "Add Column" at bounding box center [598, 321] width 1066 height 386
type textarea "*****"
click at [187, 359] on div "Add Column" at bounding box center [598, 321] width 1066 height 386
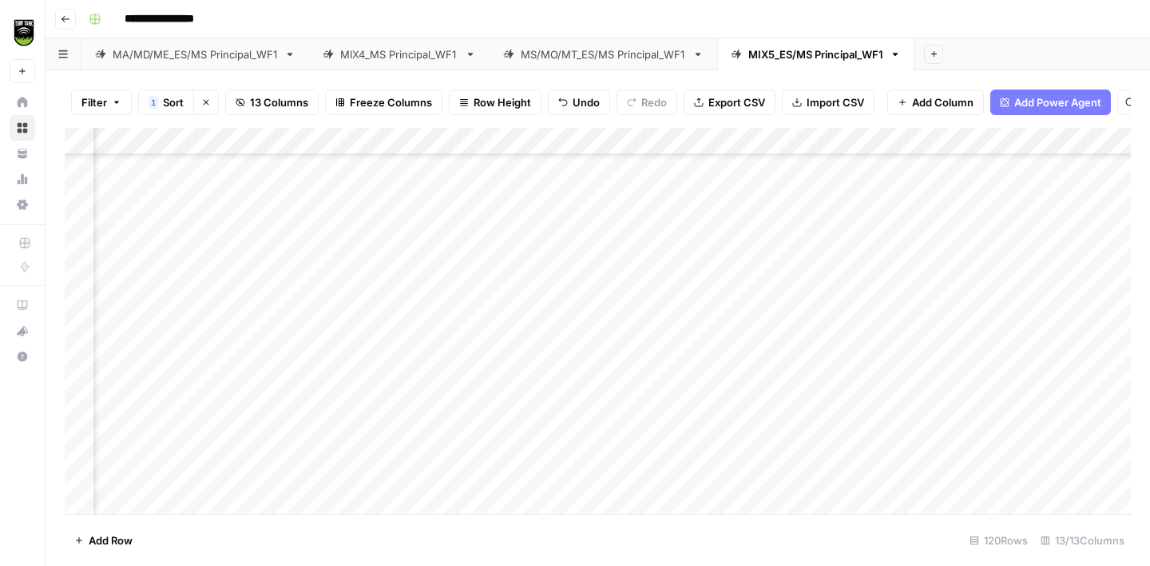
scroll to position [2337, 194]
click at [490, 351] on div "Add Column" at bounding box center [598, 321] width 1066 height 386
type textarea "**********"
click at [179, 383] on div "Add Column" at bounding box center [598, 321] width 1066 height 386
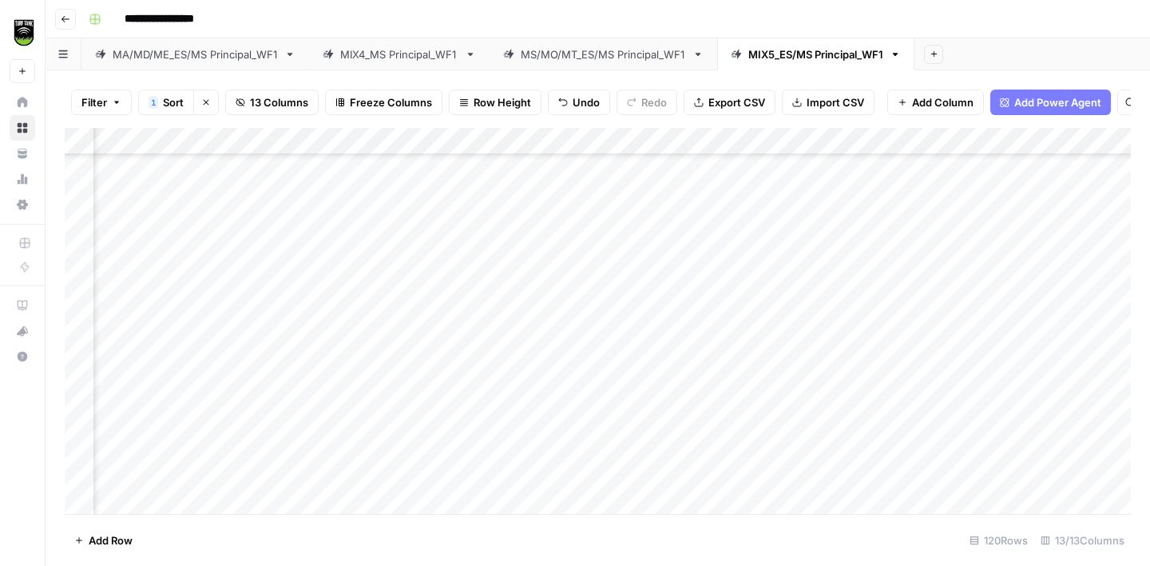
click at [502, 332] on div "Add Column" at bounding box center [598, 321] width 1066 height 386
click at [504, 300] on div "Add Column" at bounding box center [598, 321] width 1066 height 386
click at [538, 379] on div "Add Column" at bounding box center [598, 321] width 1066 height 386
click at [221, 414] on div "Add Column" at bounding box center [598, 321] width 1066 height 386
click at [518, 361] on div "Add Column" at bounding box center [598, 321] width 1066 height 386
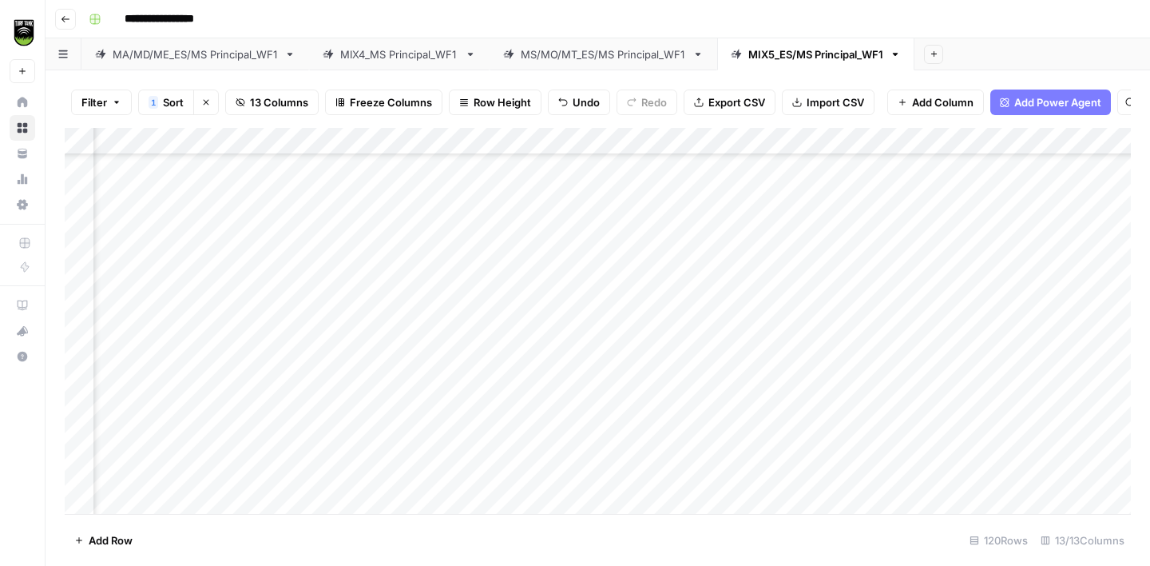
click at [518, 362] on div "Add Column" at bounding box center [598, 321] width 1066 height 386
click at [518, 362] on textarea "**********" at bounding box center [594, 358] width 256 height 22
type textarea "*****"
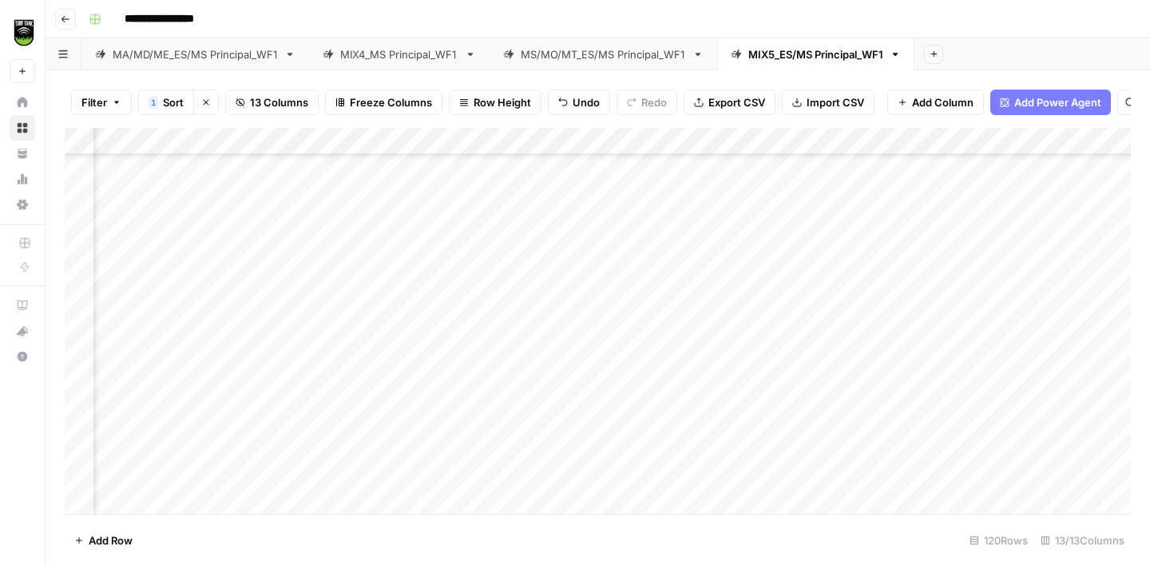
click at [222, 416] on div "Add Column" at bounding box center [598, 321] width 1066 height 386
click at [501, 197] on div "Add Column" at bounding box center [598, 321] width 1066 height 386
click at [511, 409] on div "Add Column" at bounding box center [598, 321] width 1066 height 386
click at [255, 442] on div "Add Column" at bounding box center [598, 321] width 1066 height 386
click at [511, 413] on div "Add Column" at bounding box center [598, 321] width 1066 height 386
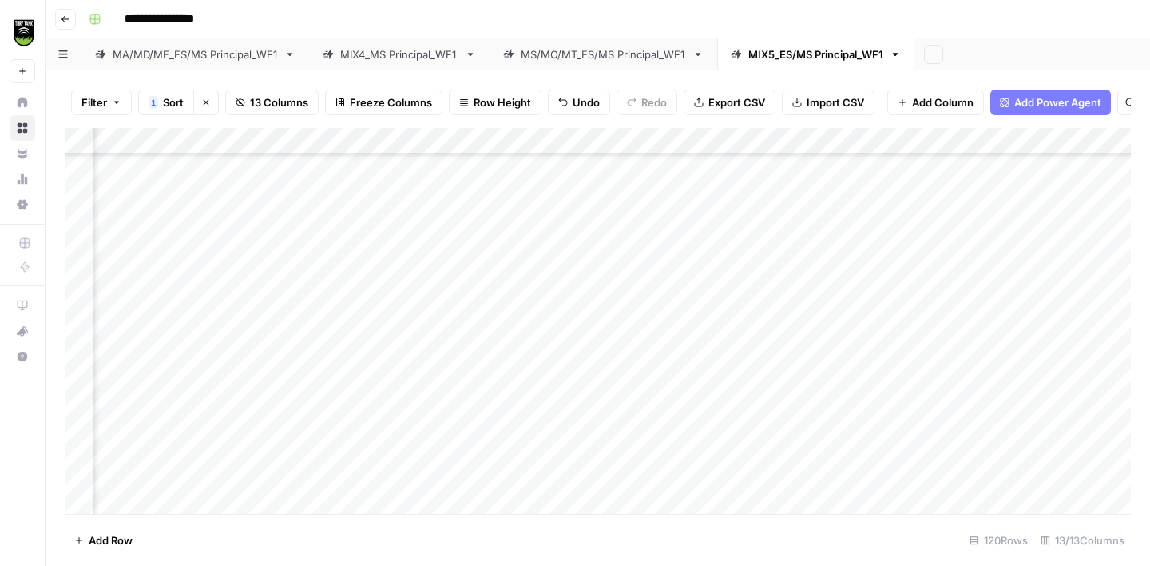
click at [511, 413] on div "Add Column" at bounding box center [598, 321] width 1066 height 386
click at [511, 413] on textarea "**********" at bounding box center [594, 412] width 256 height 22
type textarea "*****"
click at [528, 195] on div "Add Column" at bounding box center [598, 321] width 1066 height 386
click at [534, 439] on div "Add Column" at bounding box center [598, 321] width 1066 height 386
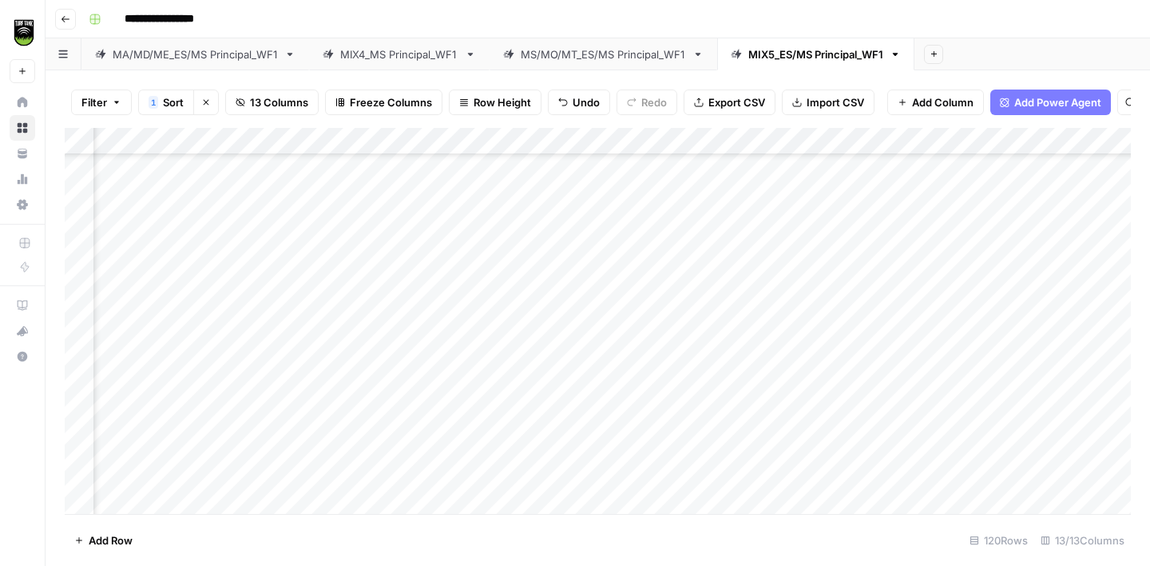
scroll to position [2507, 194]
click at [253, 300] on div "Add Column" at bounding box center [598, 321] width 1066 height 386
click at [503, 207] on div "Add Column" at bounding box center [598, 321] width 1066 height 386
click at [550, 302] on div "Add Column" at bounding box center [598, 321] width 1066 height 386
click at [234, 325] on div "Add Column" at bounding box center [598, 321] width 1066 height 386
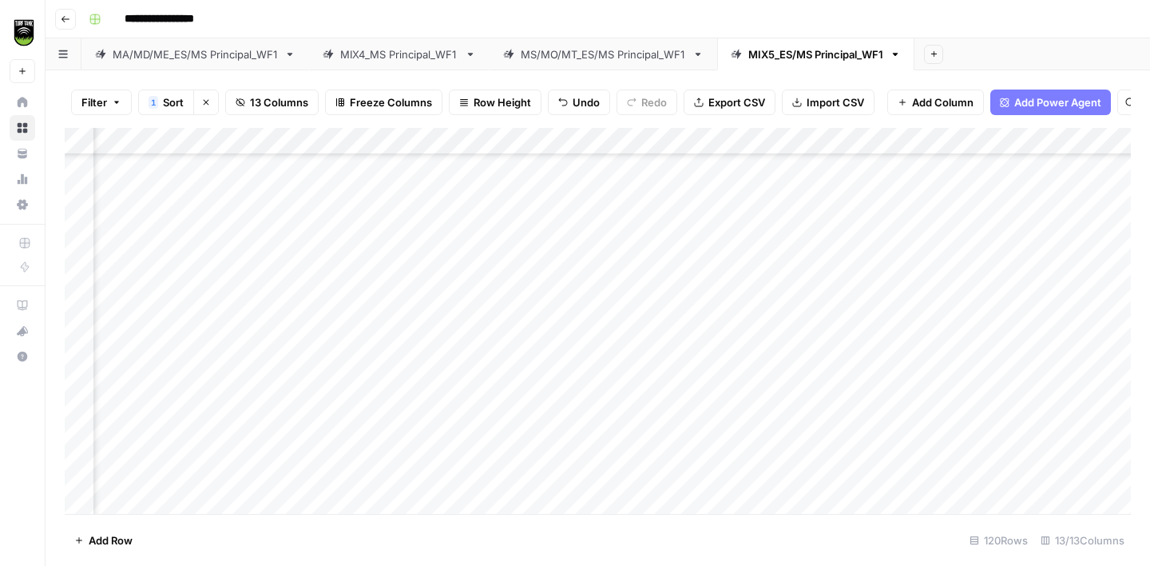
scroll to position [2507, 324]
click at [391, 298] on div "Add Column" at bounding box center [598, 321] width 1066 height 386
click at [135, 344] on div "Add Column" at bounding box center [598, 321] width 1066 height 386
click at [369, 320] on div "Add Column" at bounding box center [598, 321] width 1066 height 386
click at [161, 377] on div "Add Column" at bounding box center [598, 321] width 1066 height 386
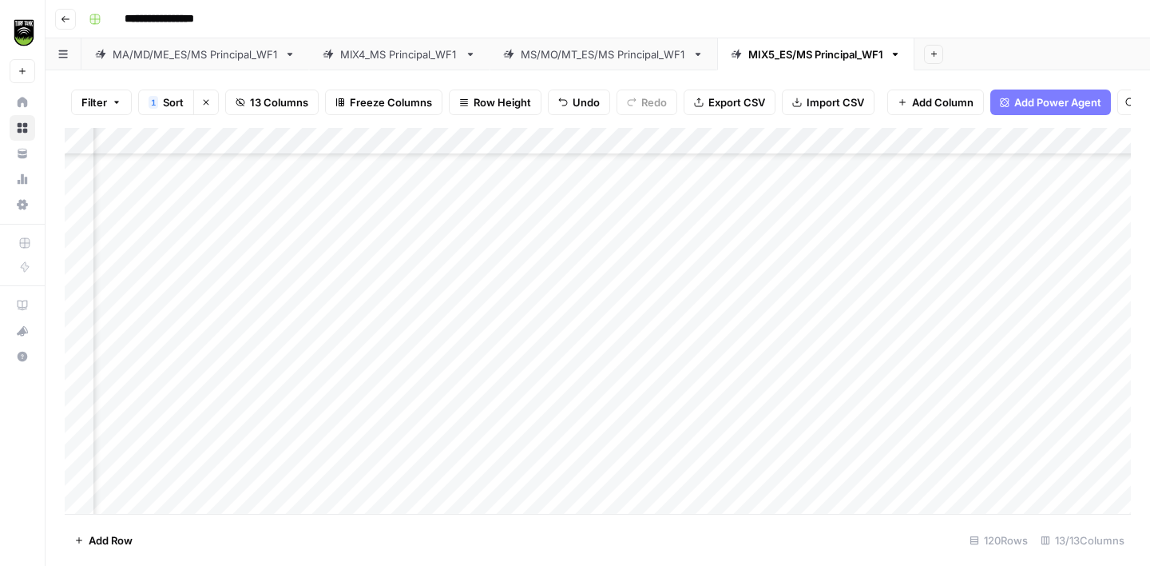
click at [397, 369] on div "Add Column" at bounding box center [598, 321] width 1066 height 386
type textarea "**********"
click at [132, 403] on div "Add Column" at bounding box center [598, 321] width 1066 height 386
click at [393, 349] on div "Add Column" at bounding box center [598, 321] width 1066 height 386
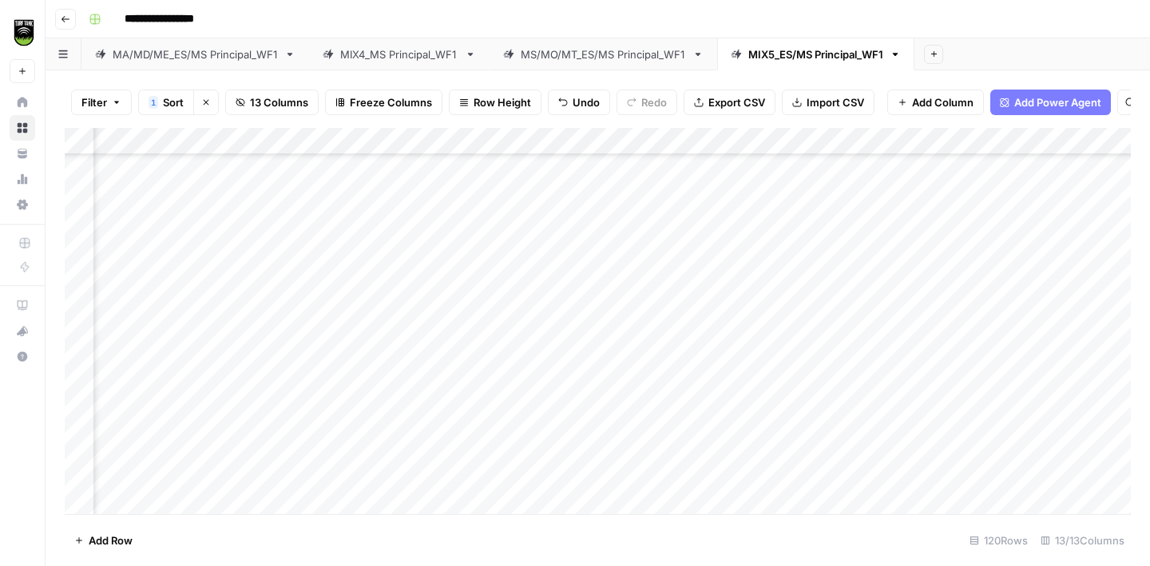
click at [376, 407] on div "Add Column" at bounding box center [598, 321] width 1066 height 386
click at [135, 432] on div "Add Column" at bounding box center [598, 321] width 1066 height 386
click at [373, 392] on div "Add Column" at bounding box center [598, 321] width 1066 height 386
click at [373, 393] on div "Add Column" at bounding box center [598, 321] width 1066 height 386
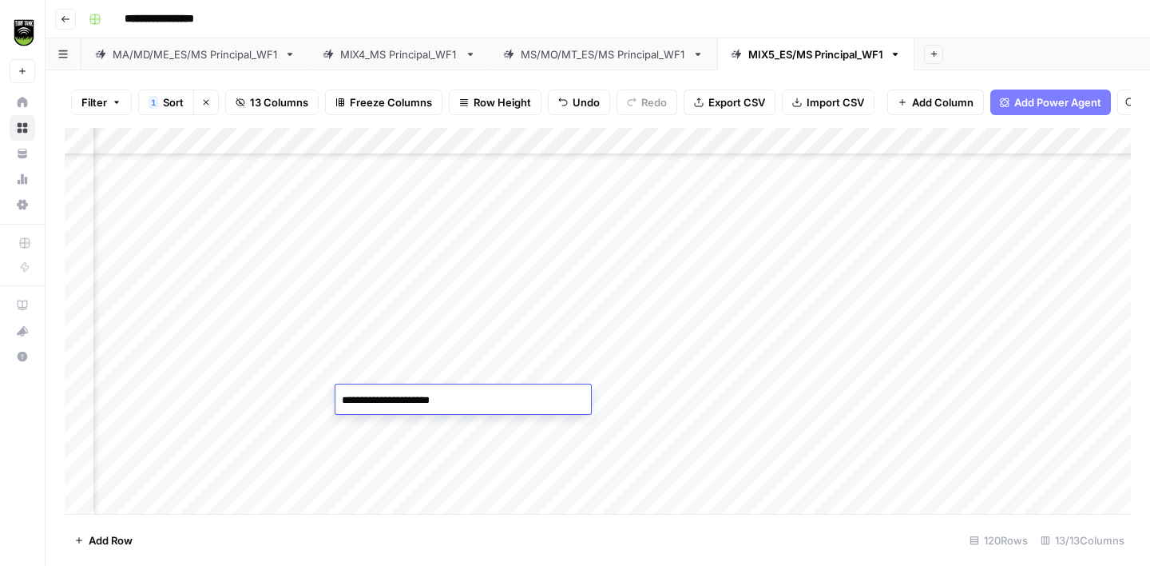
type textarea "**********"
click at [148, 402] on div "Add Column" at bounding box center [598, 321] width 1066 height 386
click at [416, 321] on div "Add Column" at bounding box center [598, 321] width 1066 height 386
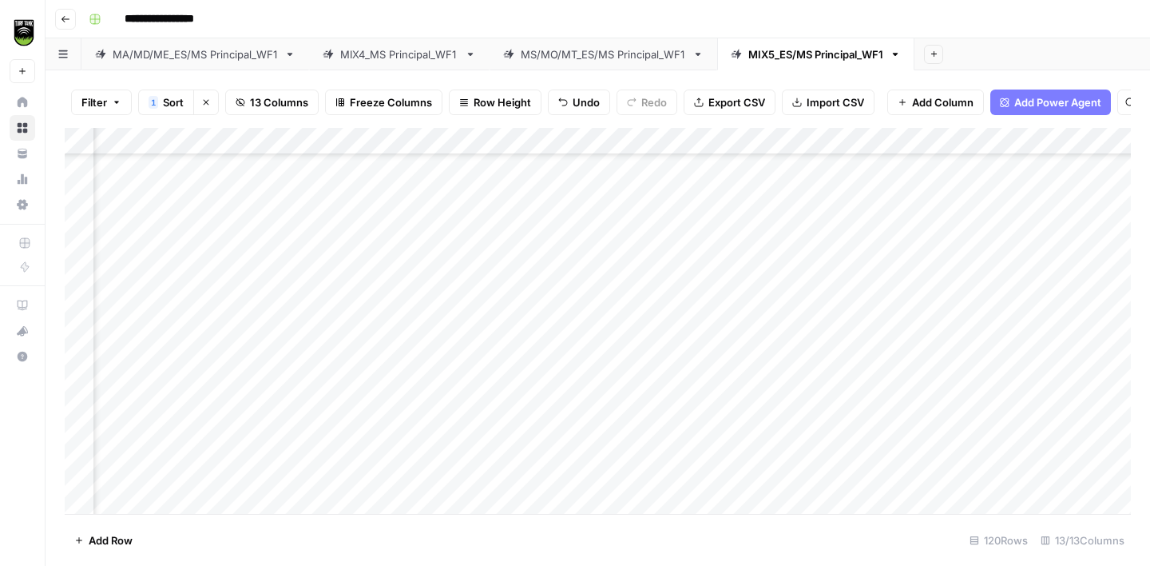
click at [426, 404] on div "Add Column" at bounding box center [598, 321] width 1066 height 386
click at [432, 456] on div "Add Column" at bounding box center [598, 321] width 1066 height 386
click at [432, 456] on textarea at bounding box center [490, 458] width 256 height 22
type textarea "*****"
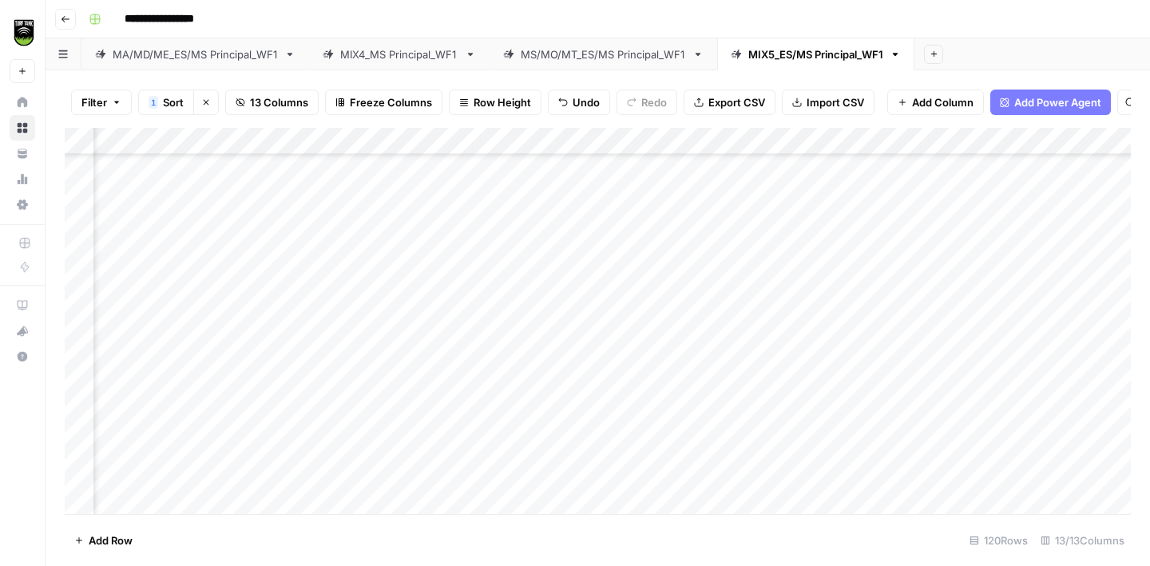
click at [156, 431] on div "Add Column" at bounding box center [598, 321] width 1066 height 386
click at [420, 352] on div "Add Column" at bounding box center [598, 321] width 1066 height 386
click at [428, 423] on div "Add Column" at bounding box center [598, 321] width 1066 height 386
click at [177, 310] on div "Add Column" at bounding box center [598, 321] width 1066 height 386
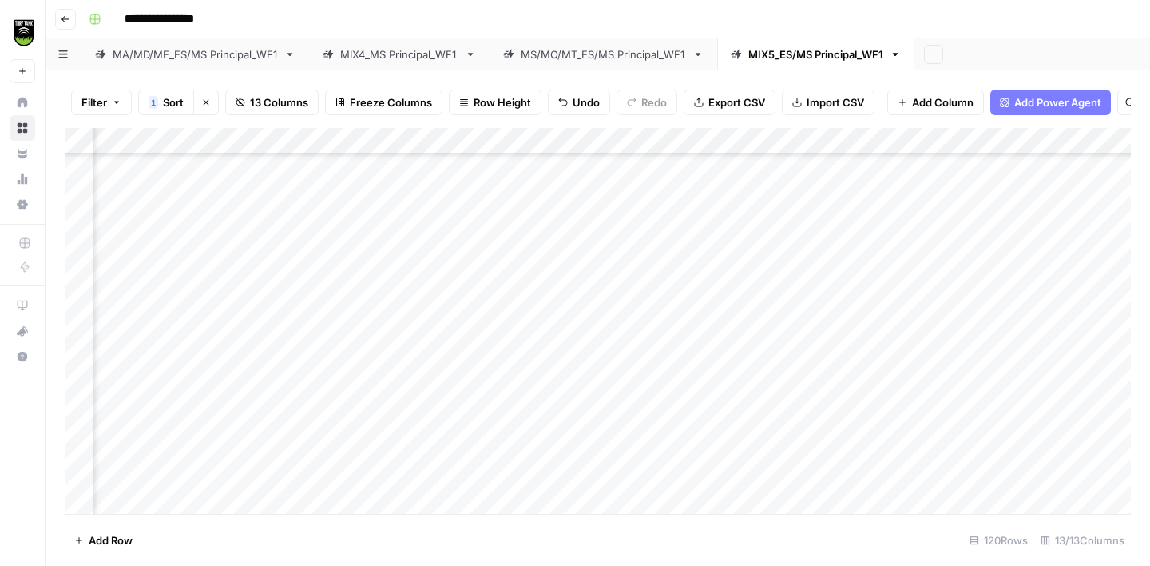
click at [403, 224] on div "Add Column" at bounding box center [598, 321] width 1066 height 386
click at [419, 294] on div "Add Column" at bounding box center [598, 321] width 1066 height 386
click at [164, 330] on div "Add Column" at bounding box center [598, 321] width 1066 height 386
click at [411, 254] on div "Add Column" at bounding box center [598, 321] width 1066 height 386
click at [387, 328] on div "Add Column" at bounding box center [598, 321] width 1066 height 386
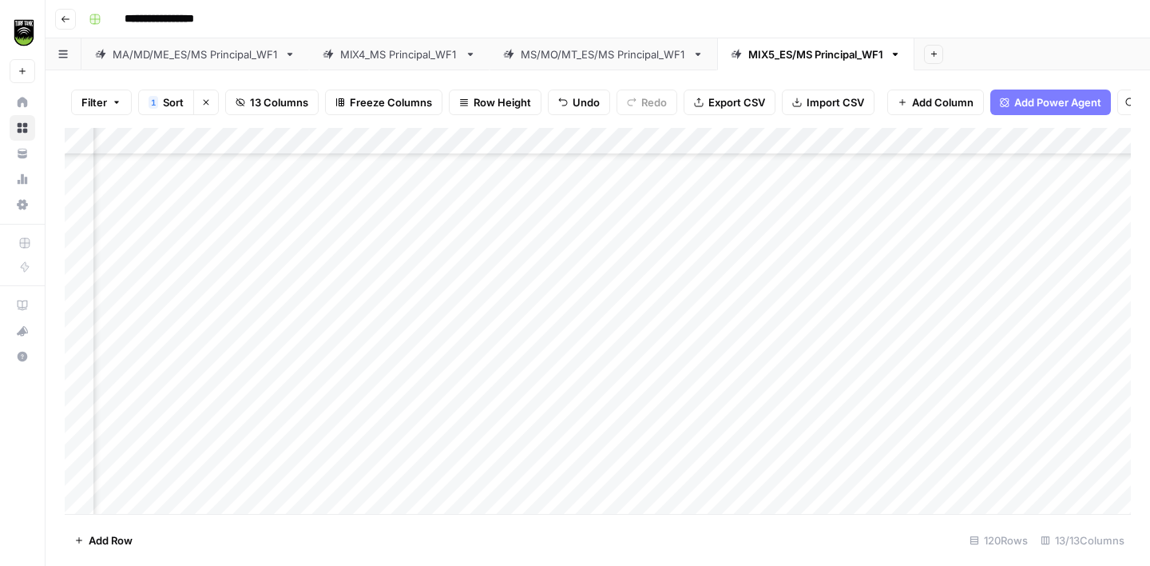
click at [141, 368] on div "Add Column" at bounding box center [598, 321] width 1066 height 386
click at [438, 327] on div "Add Column" at bounding box center [598, 321] width 1066 height 386
click at [159, 387] on div "Add Column" at bounding box center [598, 321] width 1066 height 386
click at [392, 308] on div "Add Column" at bounding box center [598, 321] width 1066 height 386
click at [435, 389] on div "Add Column" at bounding box center [598, 321] width 1066 height 386
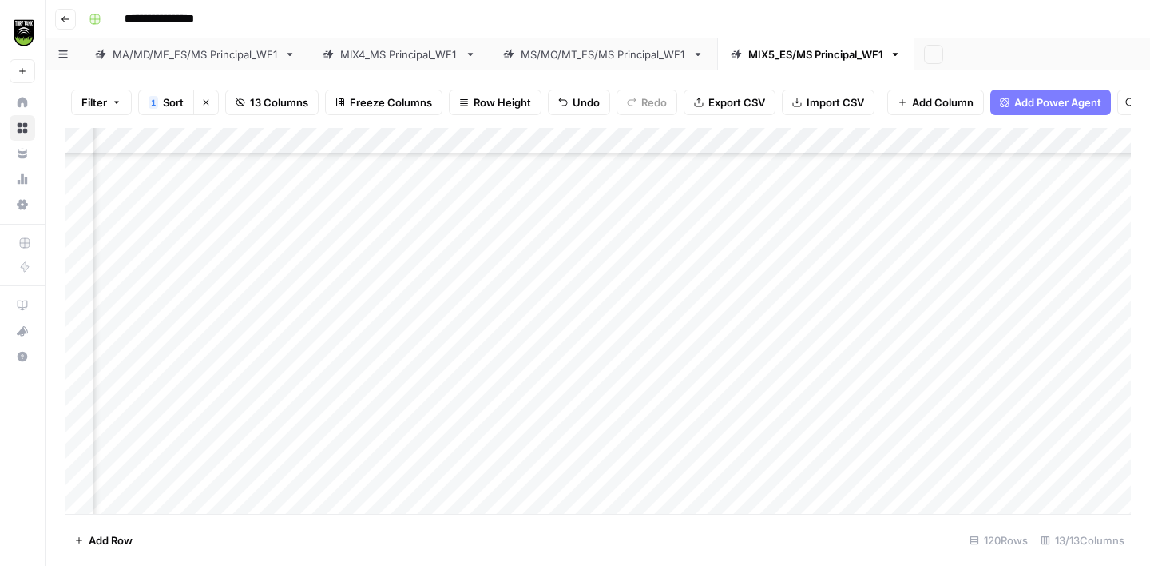
click at [137, 413] on div "Add Column" at bounding box center [598, 321] width 1066 height 386
click at [489, 387] on div "Add Column" at bounding box center [598, 321] width 1066 height 386
click at [205, 435] on div "Add Column" at bounding box center [598, 321] width 1066 height 386
click at [472, 447] on div "Add Column" at bounding box center [598, 321] width 1066 height 386
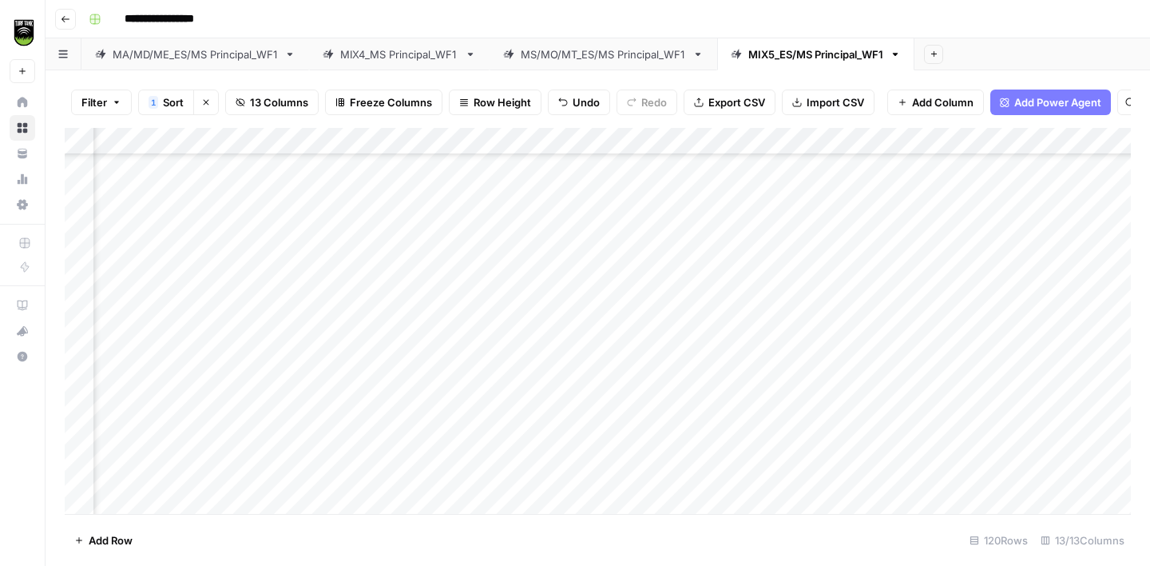
click at [472, 447] on div "Add Column" at bounding box center [598, 321] width 1066 height 386
type textarea "**********"
click at [496, 438] on div "Add Column" at bounding box center [598, 321] width 1066 height 386
click at [229, 387] on div "Add Column" at bounding box center [598, 321] width 1066 height 386
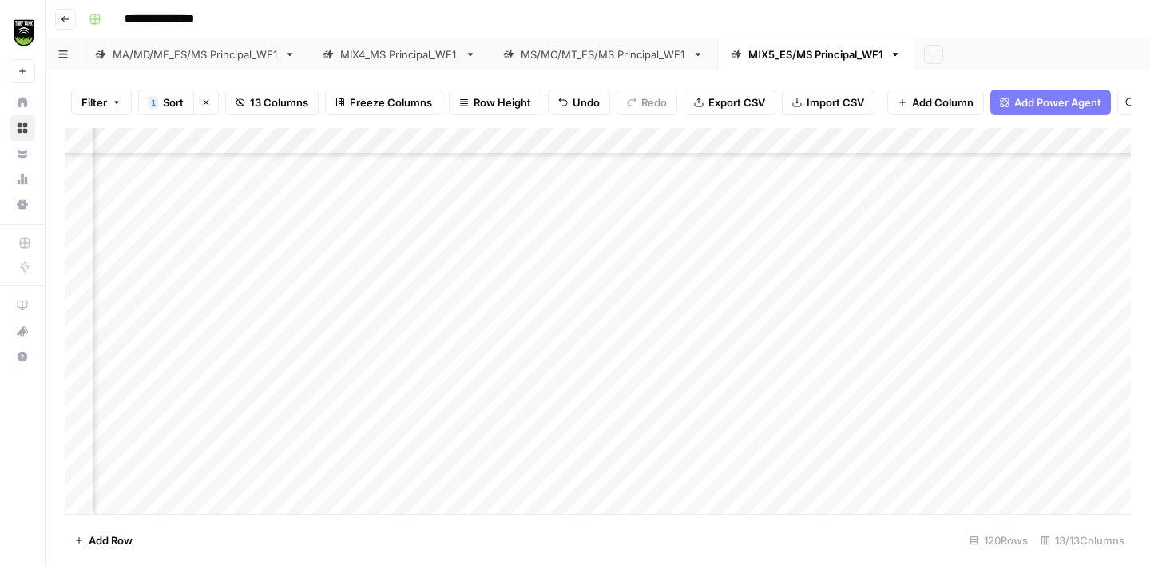
click at [477, 280] on div "Add Column" at bounding box center [598, 321] width 1066 height 386
click at [471, 373] on div "Add Column" at bounding box center [598, 321] width 1066 height 386
click at [137, 407] on div "Add Column" at bounding box center [598, 321] width 1066 height 386
click at [478, 306] on div "Add Column" at bounding box center [598, 321] width 1066 height 386
click at [506, 399] on div "Add Column" at bounding box center [598, 321] width 1066 height 386
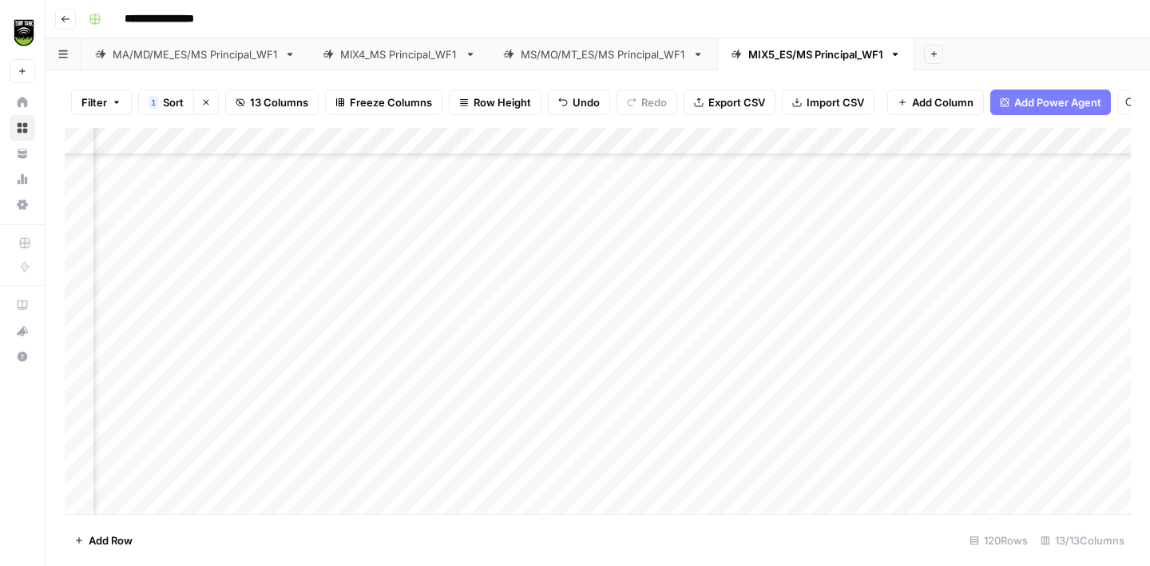
scroll to position [2926, 220]
click at [197, 337] on div "Add Column" at bounding box center [598, 321] width 1066 height 386
click at [475, 328] on div "Add Column" at bounding box center [598, 321] width 1066 height 386
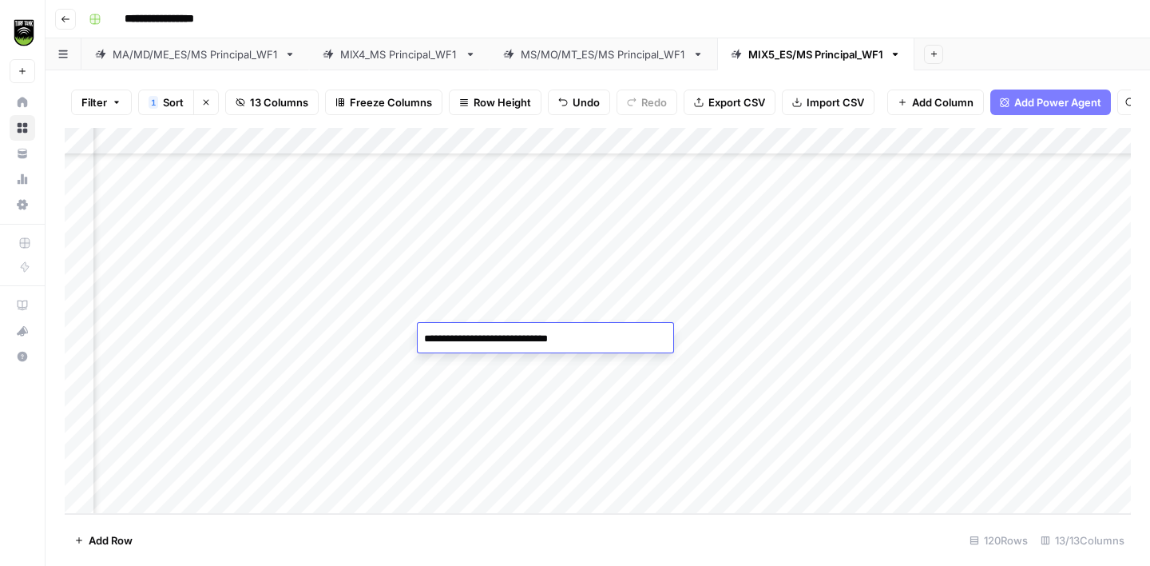
type textarea "**********"
click at [186, 366] on div "Add Column" at bounding box center [598, 321] width 1066 height 386
click at [490, 332] on div "Add Column" at bounding box center [598, 321] width 1066 height 386
click at [163, 386] on div "Add Column" at bounding box center [598, 321] width 1066 height 386
click at [490, 389] on div "Add Column" at bounding box center [598, 321] width 1066 height 386
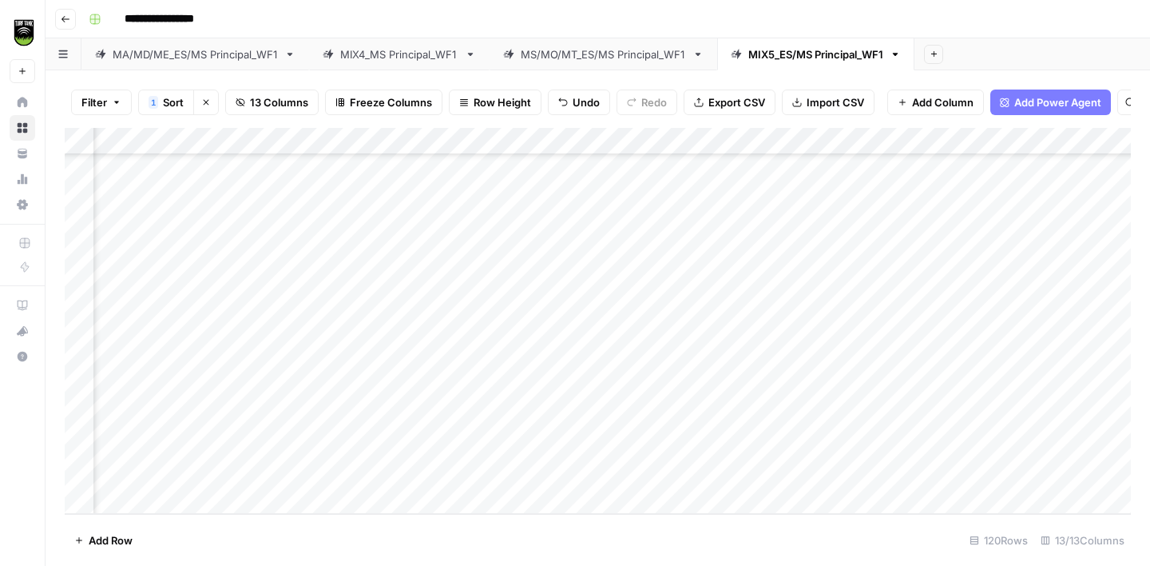
click at [490, 389] on div "Add Column" at bounding box center [598, 321] width 1066 height 386
type textarea "**********"
click at [181, 419] on div "Add Column" at bounding box center [598, 321] width 1066 height 386
click at [459, 282] on div "Add Column" at bounding box center [598, 321] width 1066 height 386
click at [451, 419] on div "Add Column" at bounding box center [598, 321] width 1066 height 386
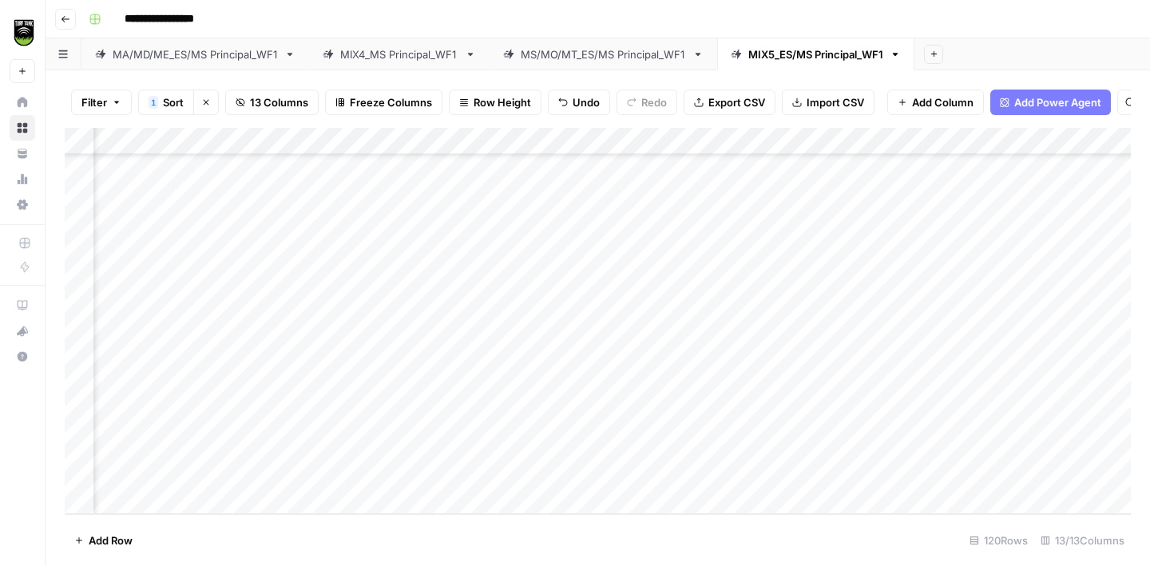
click at [196, 451] on div "Add Column" at bounding box center [598, 321] width 1066 height 386
click at [472, 391] on div "Add Column" at bounding box center [598, 321] width 1066 height 386
click at [165, 471] on div "Add Column" at bounding box center [598, 321] width 1066 height 386
click at [467, 413] on div "Add Column" at bounding box center [598, 321] width 1066 height 386
click at [469, 473] on div "Add Column" at bounding box center [598, 321] width 1066 height 386
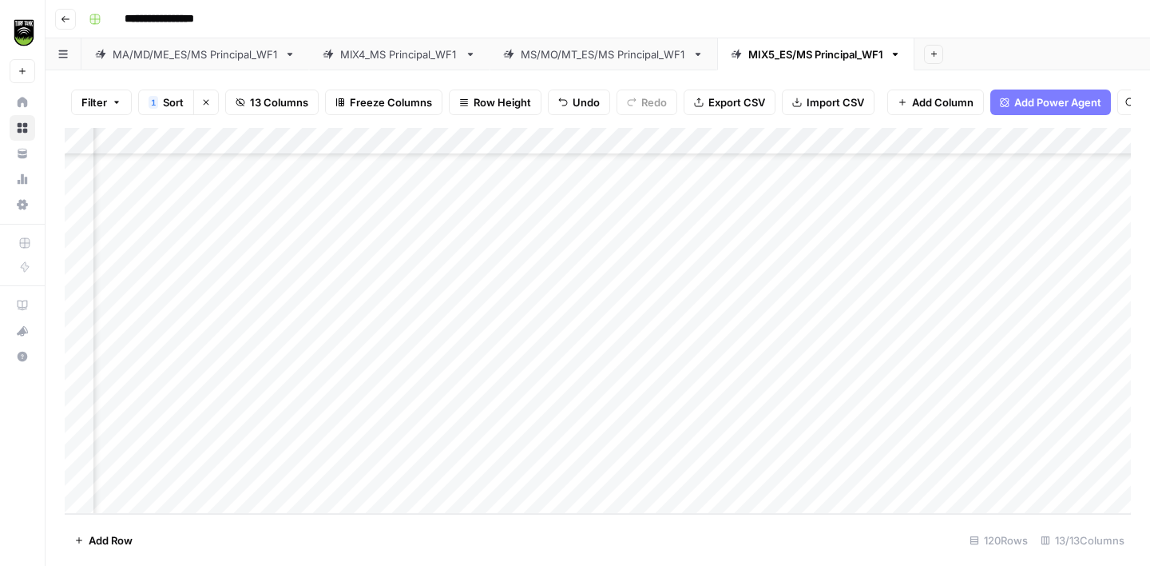
click at [738, 109] on span "Export CSV" at bounding box center [737, 102] width 57 height 16
